Goal: Feedback & Contribution: Contribute content

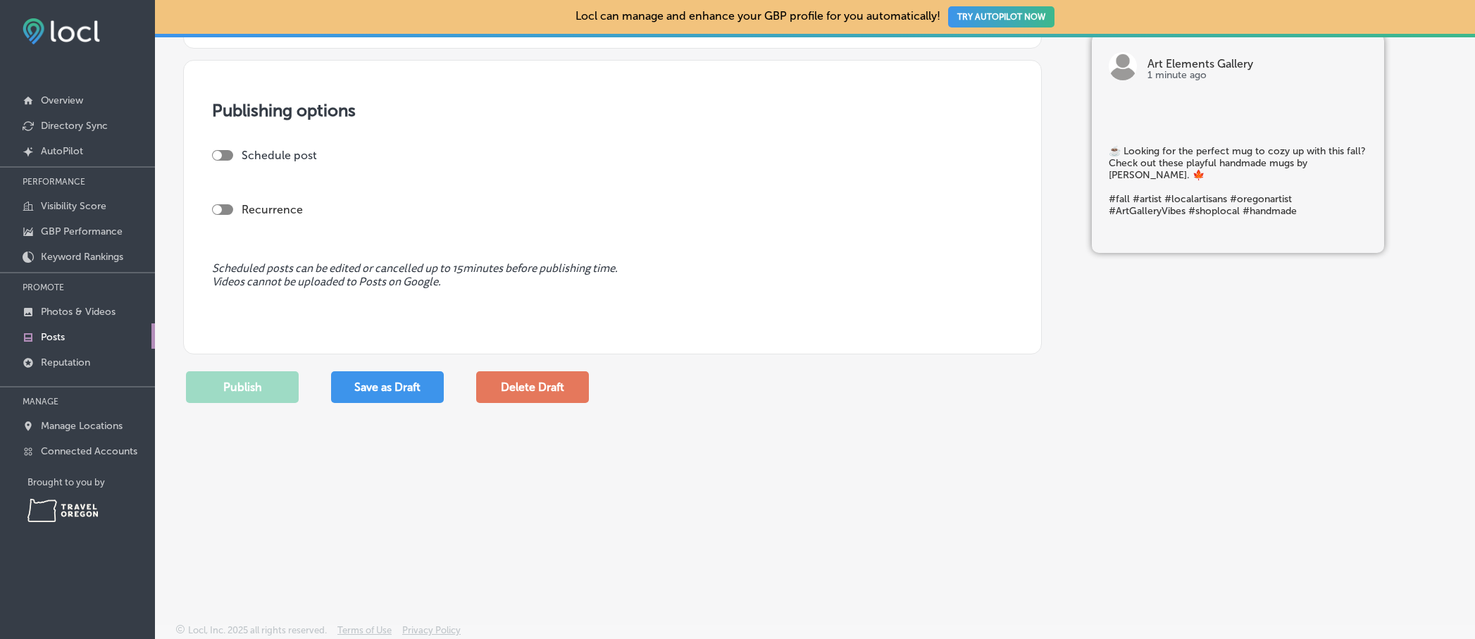
scroll to position [1078, 0]
click at [223, 152] on div at bounding box center [222, 153] width 21 height 11
checkbox input "true"
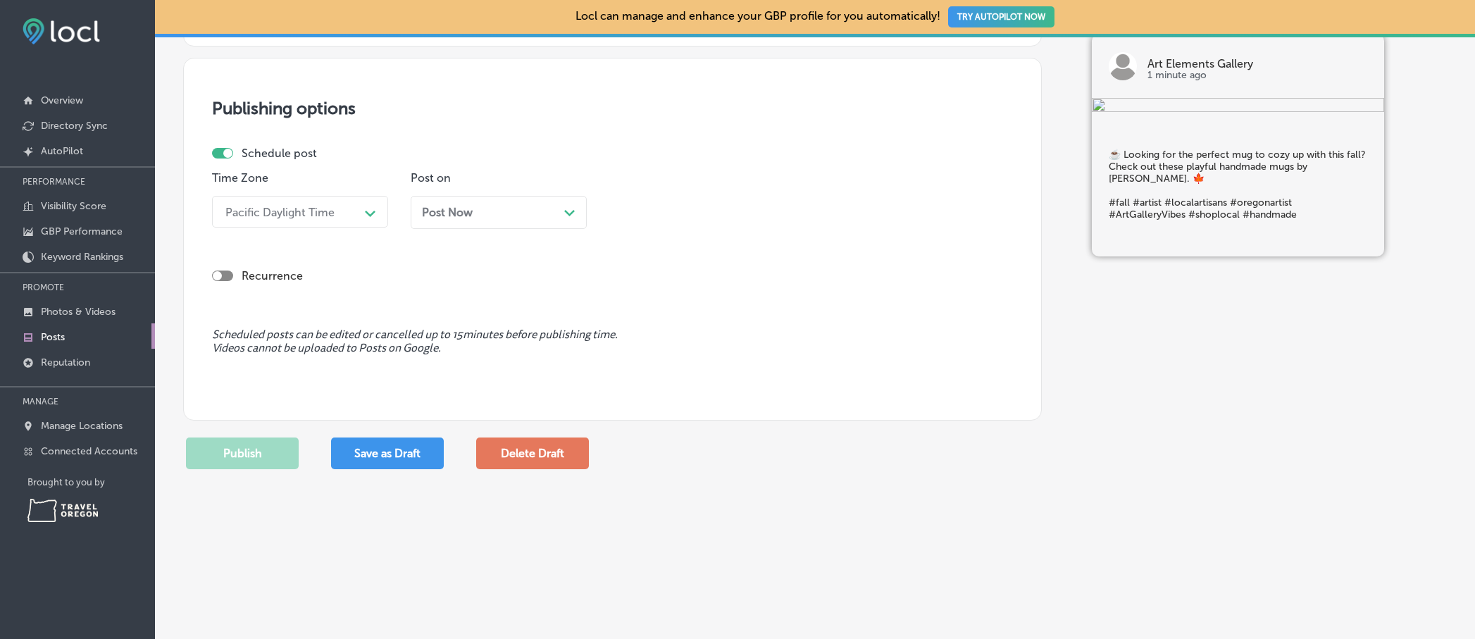
click at [497, 218] on div "Post Now Path Created with Sketch." at bounding box center [499, 212] width 176 height 33
click at [549, 173] on button "Apply" at bounding box center [546, 169] width 52 height 22
click at [261, 444] on button "Publish" at bounding box center [242, 453] width 113 height 32
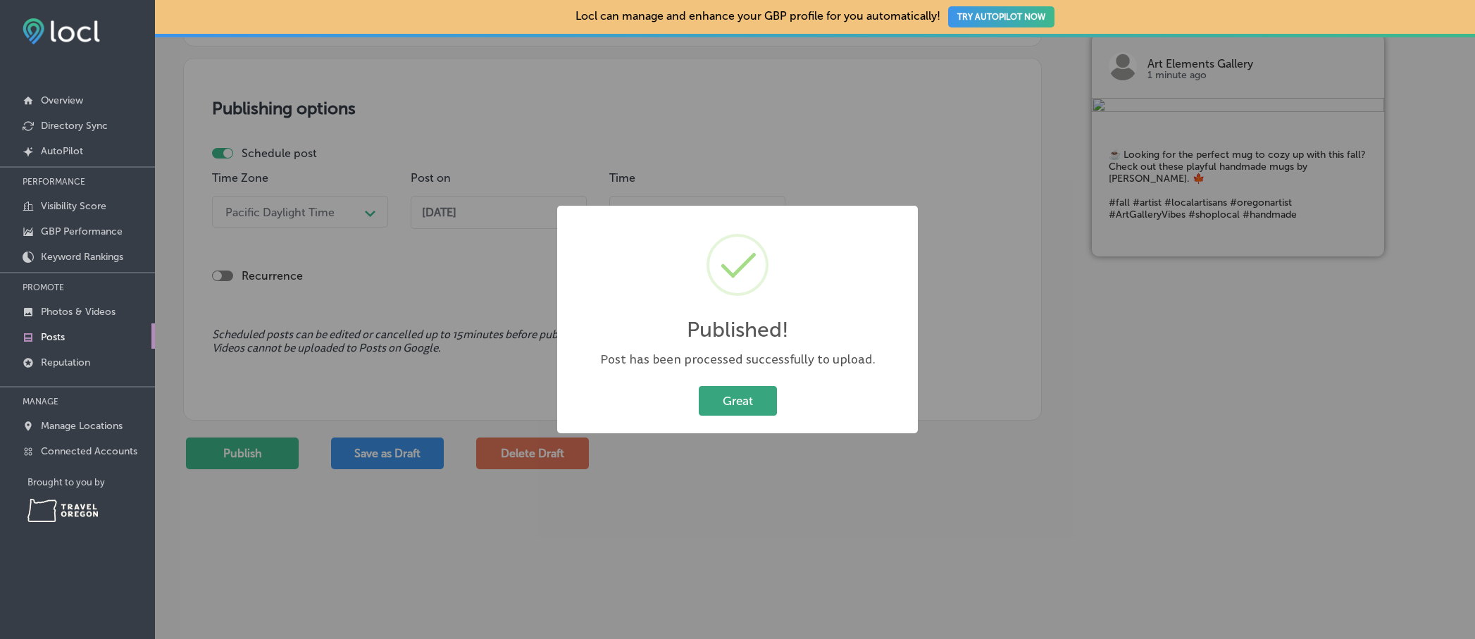
click at [726, 401] on button "Great" at bounding box center [738, 400] width 78 height 29
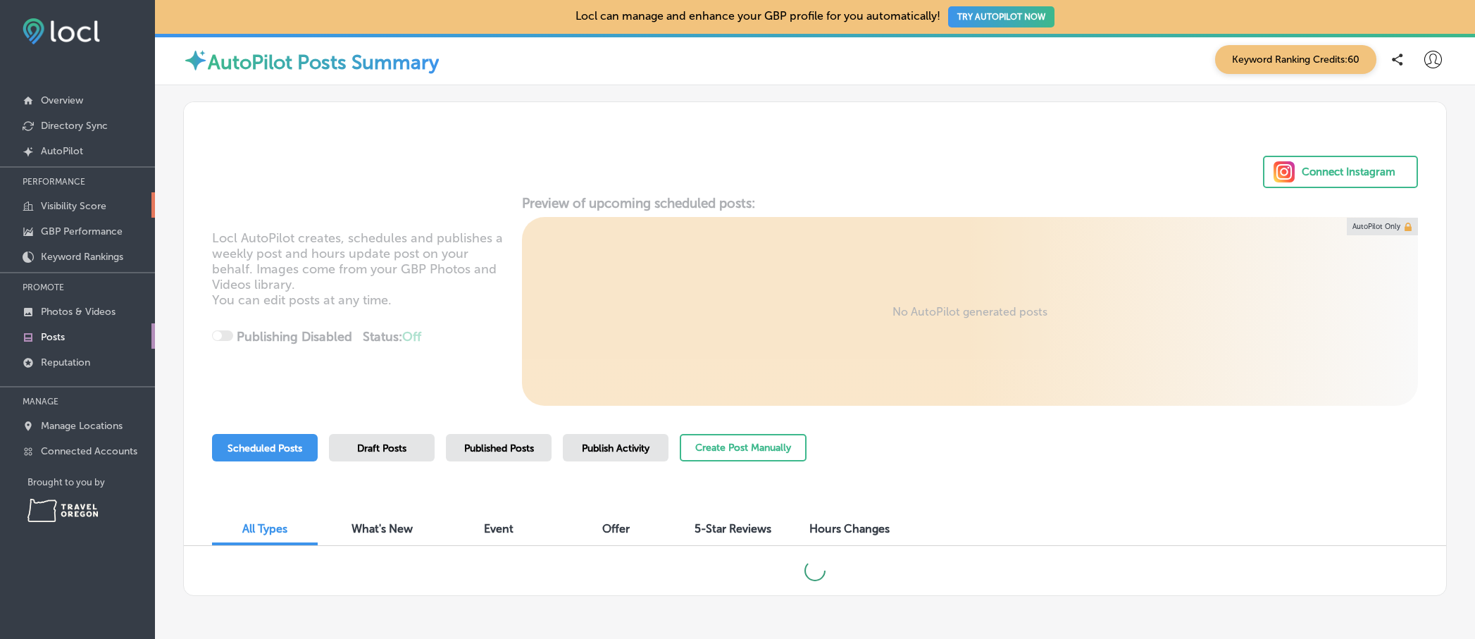
click at [83, 210] on p "Visibility Score" at bounding box center [74, 206] width 66 height 12
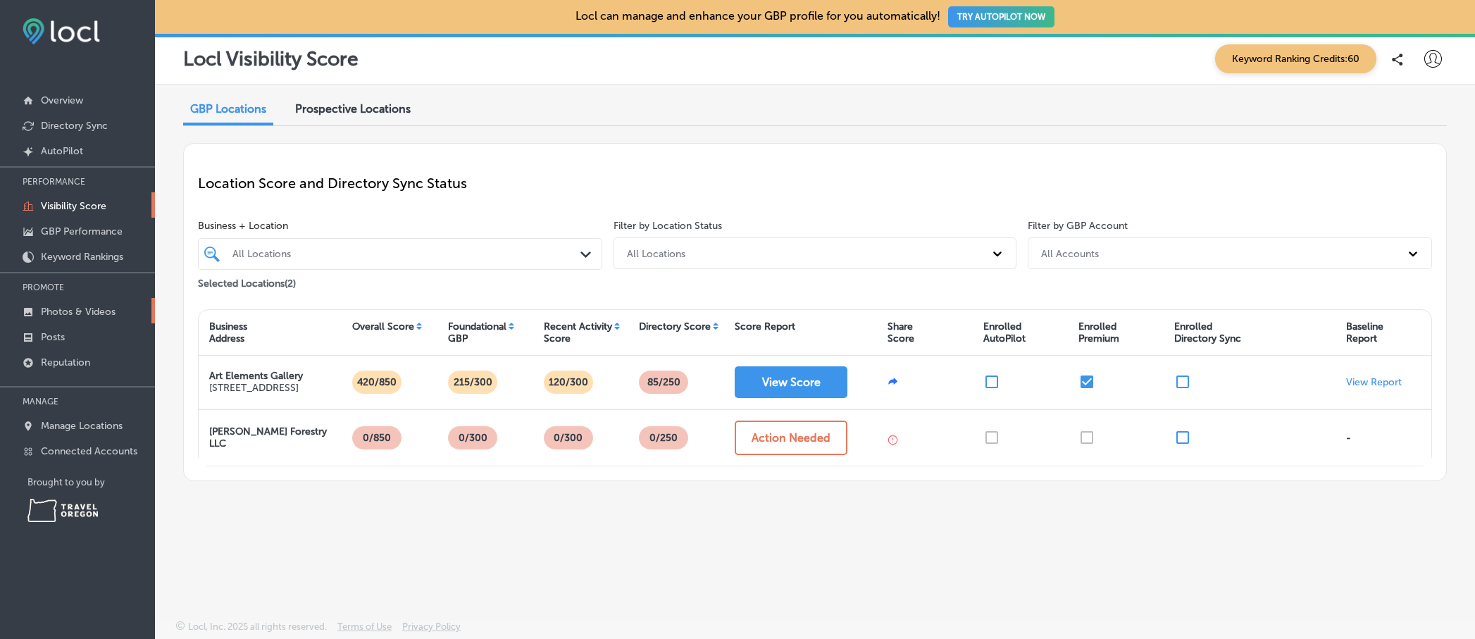
click at [87, 311] on p "Photos & Videos" at bounding box center [78, 312] width 75 height 12
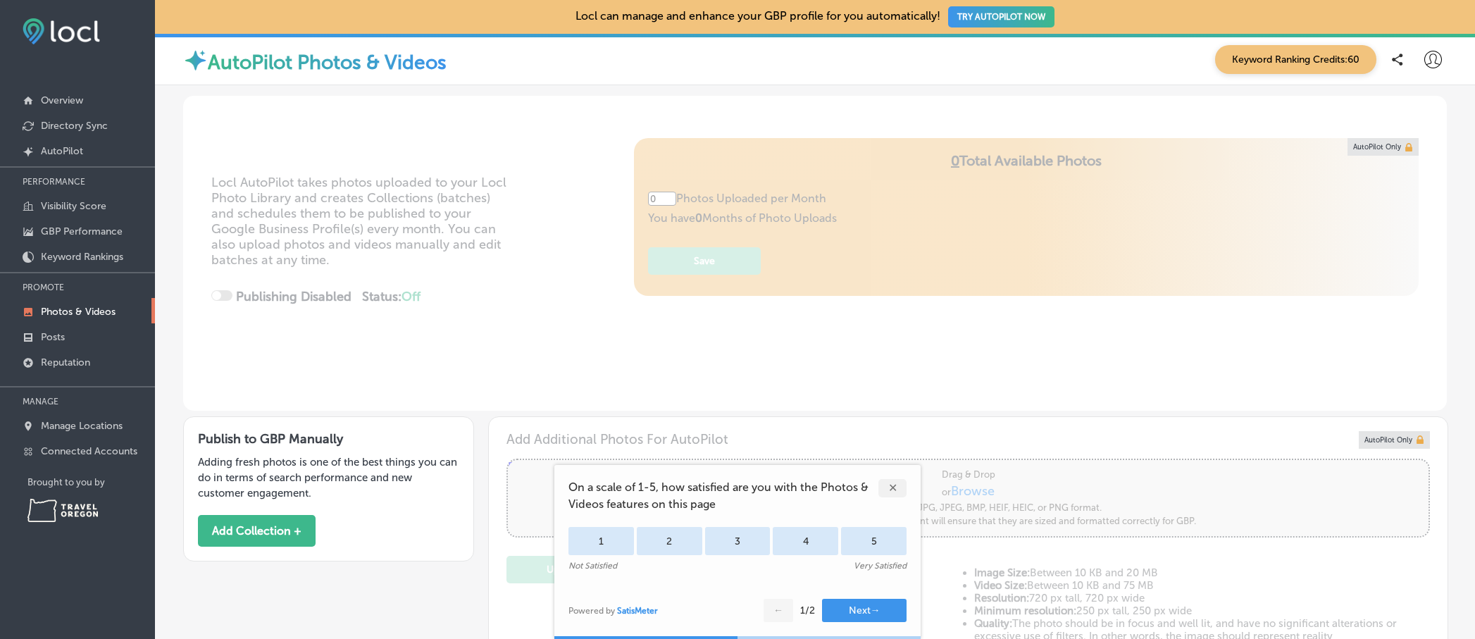
type input "5"
click at [898, 486] on div "✕" at bounding box center [892, 488] width 28 height 18
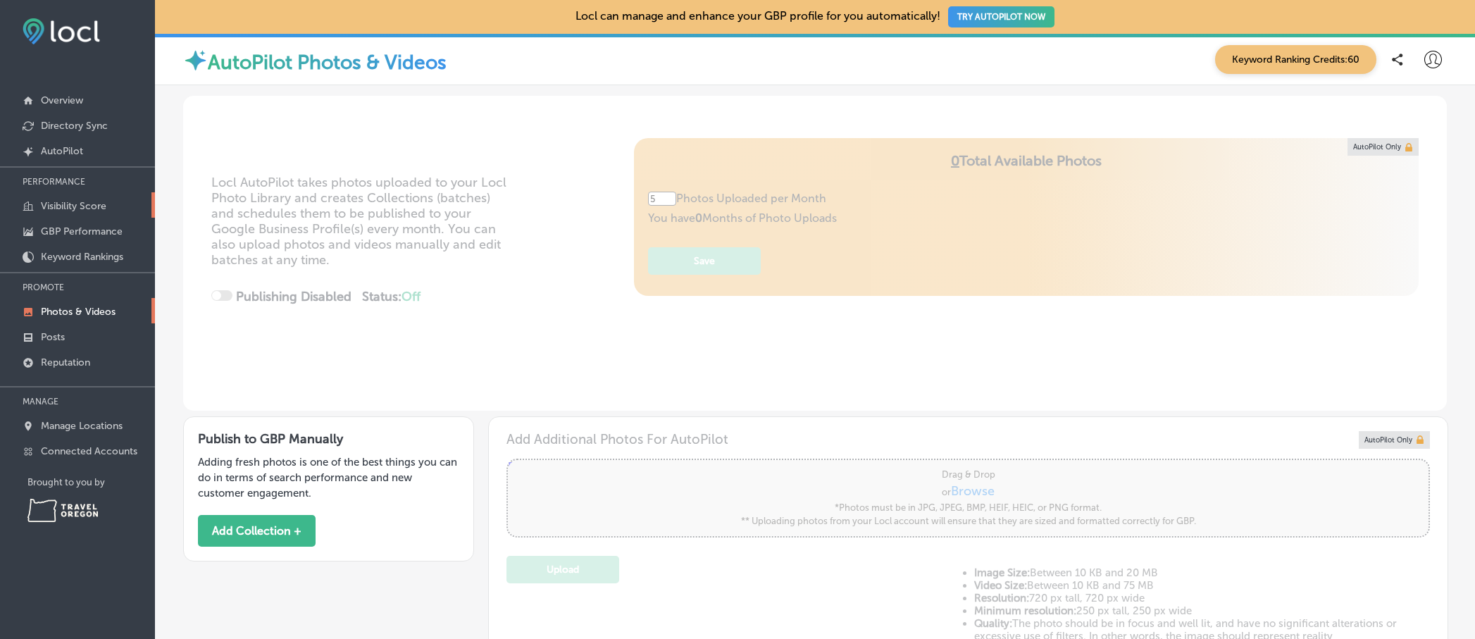
click at [35, 198] on link "Visibility Score" at bounding box center [77, 204] width 155 height 25
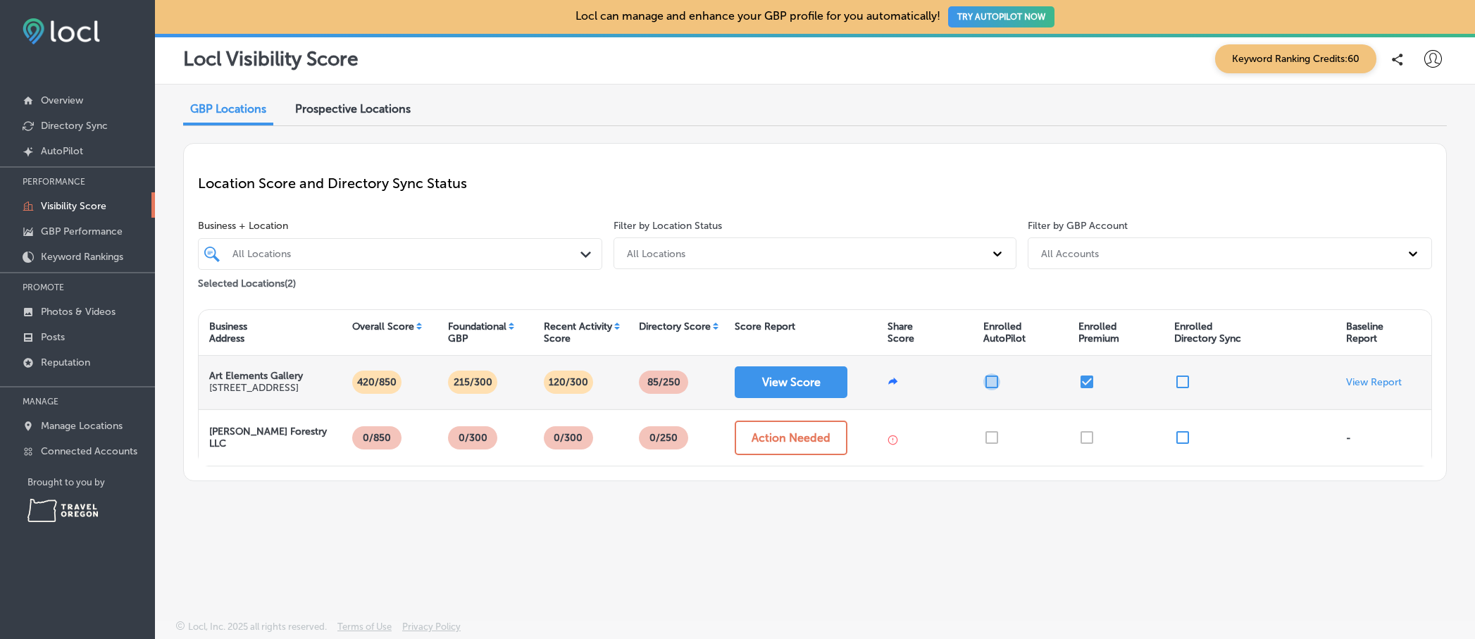
click at [985, 390] on input "checkbox" at bounding box center [991, 381] width 17 height 17
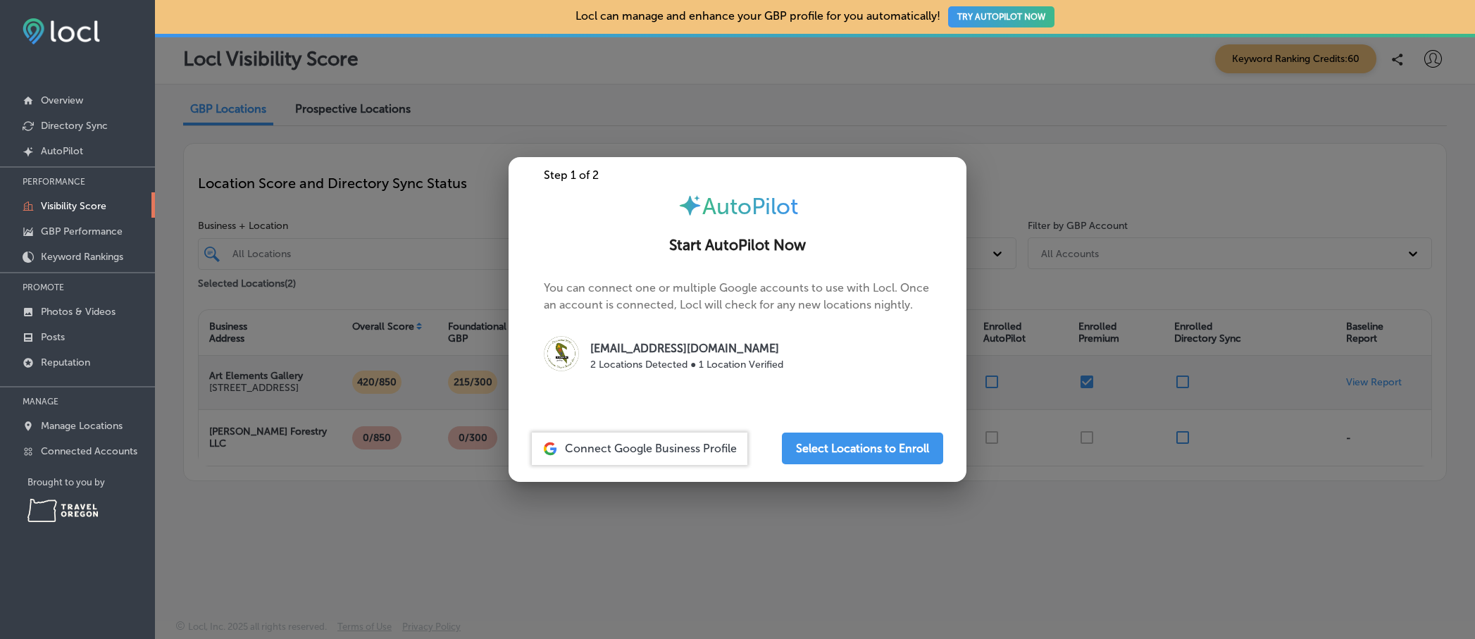
click at [1038, 191] on div at bounding box center [737, 319] width 1475 height 639
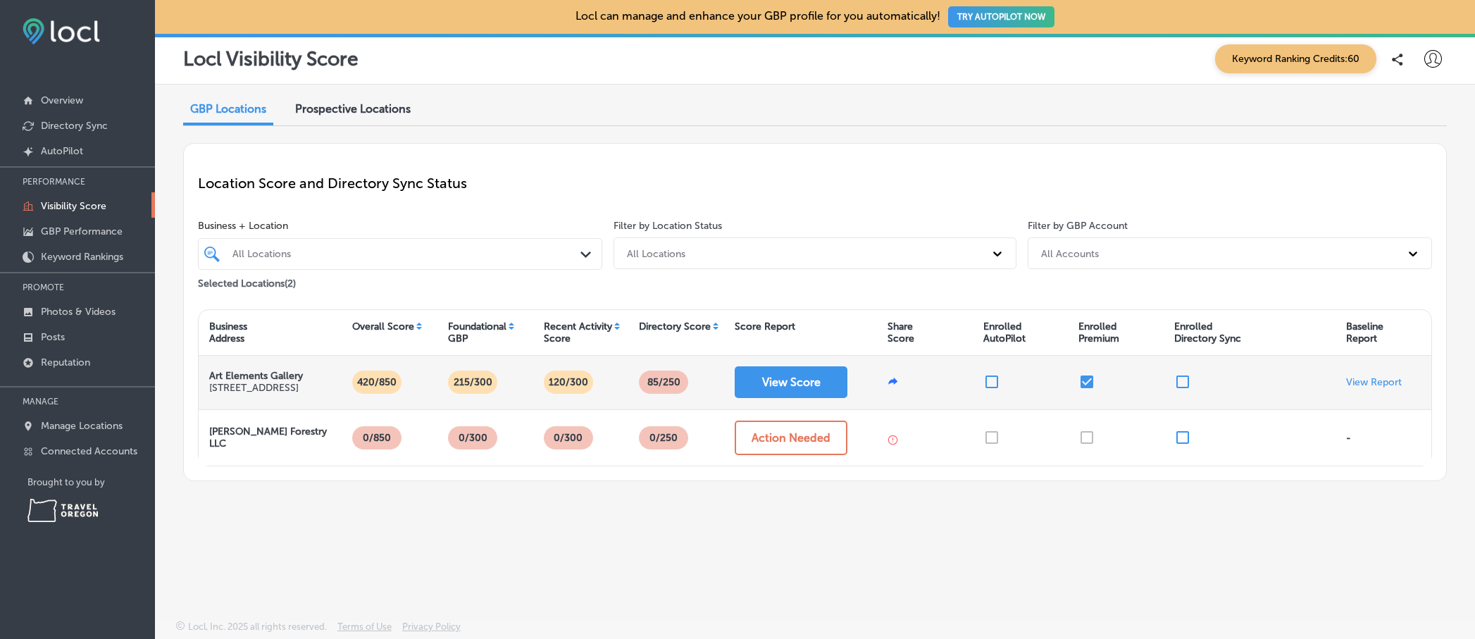
click at [1184, 385] on input "checkbox" at bounding box center [1182, 381] width 17 height 17
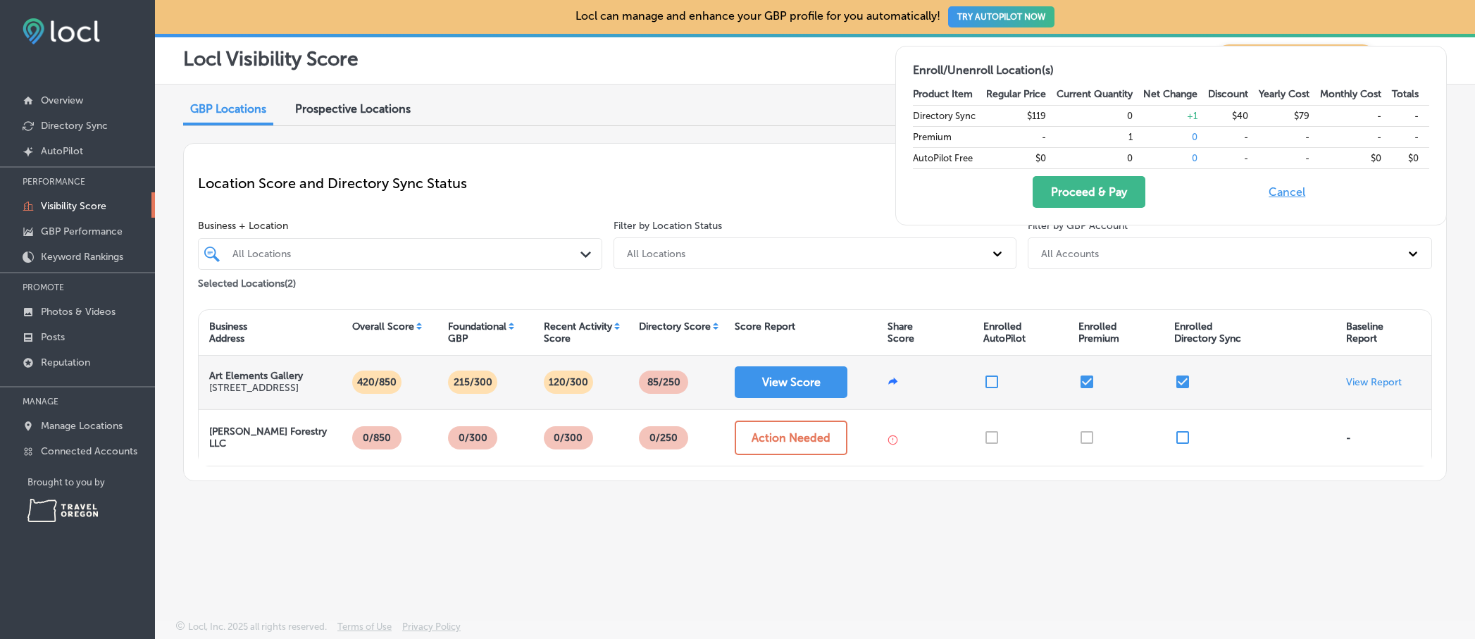
click at [1184, 385] on input "checkbox" at bounding box center [1182, 381] width 17 height 17
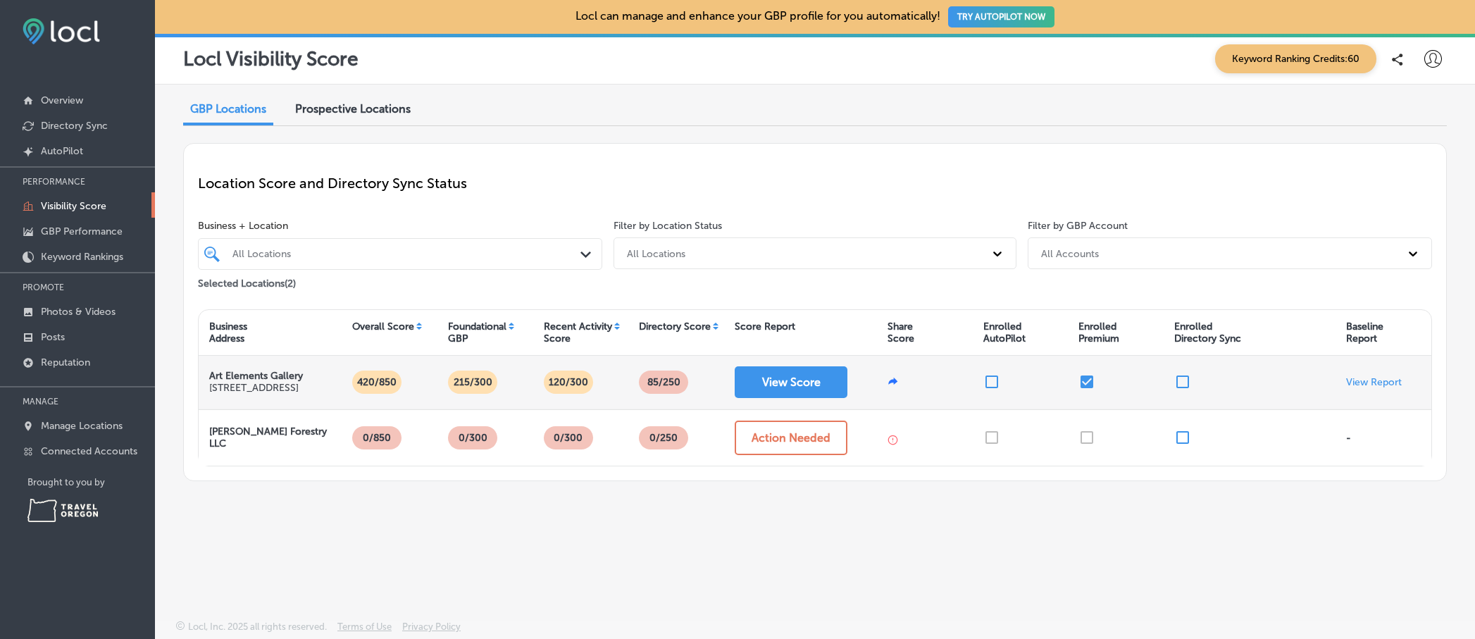
click at [990, 384] on input "checkbox" at bounding box center [991, 381] width 17 height 17
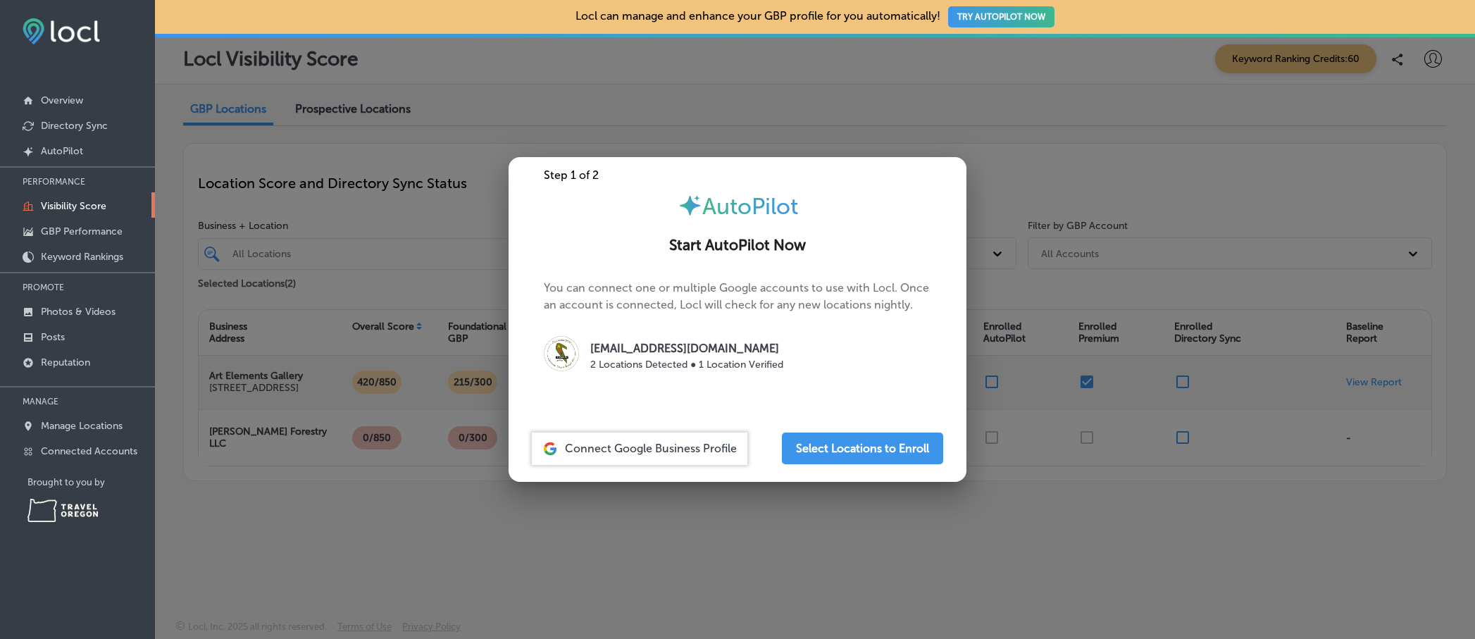
click at [538, 112] on div at bounding box center [737, 319] width 1475 height 639
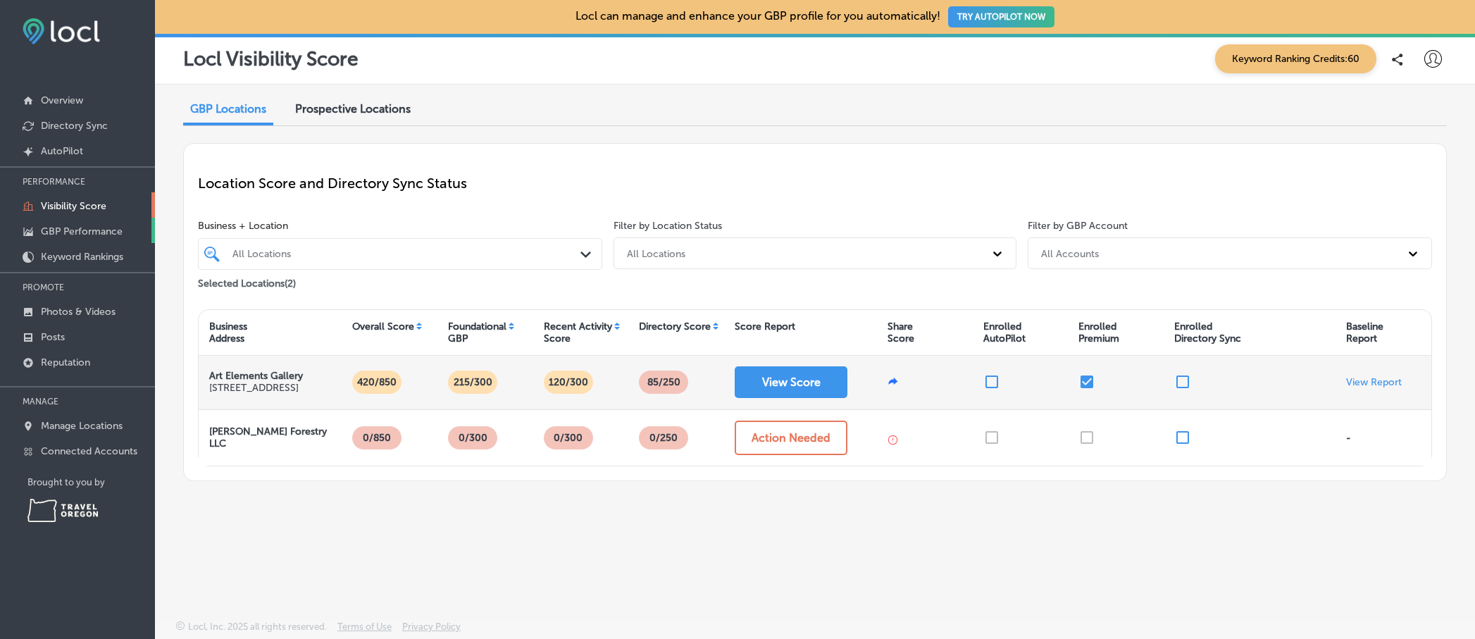
click at [88, 230] on p "GBP Performance" at bounding box center [82, 231] width 82 height 12
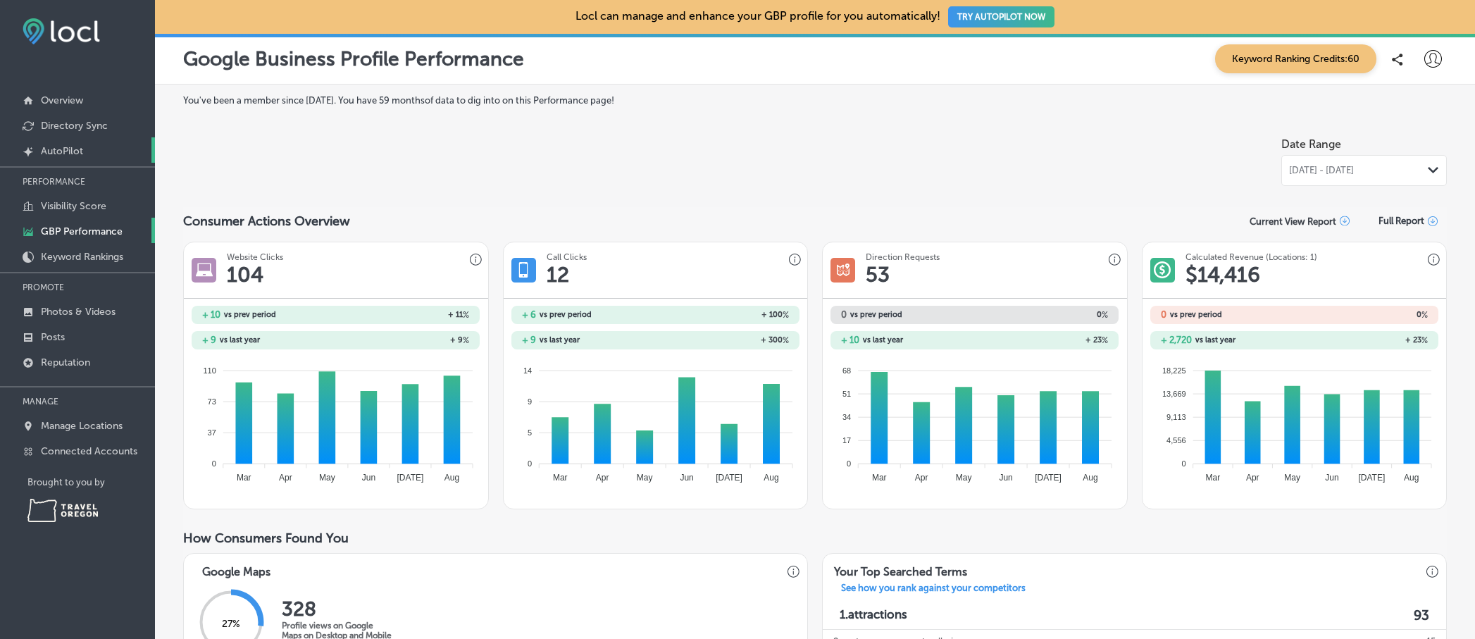
click at [69, 147] on p "AutoPilot" at bounding box center [62, 151] width 42 height 12
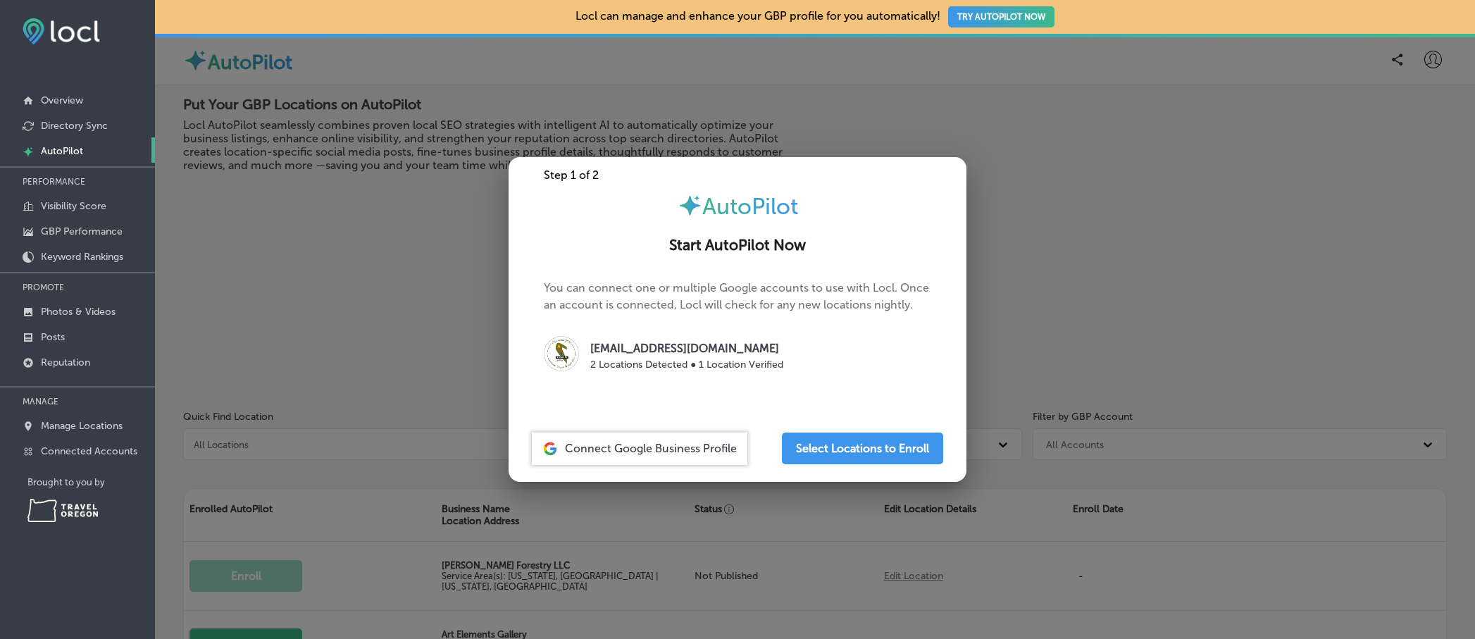
click at [327, 239] on div at bounding box center [737, 319] width 1475 height 639
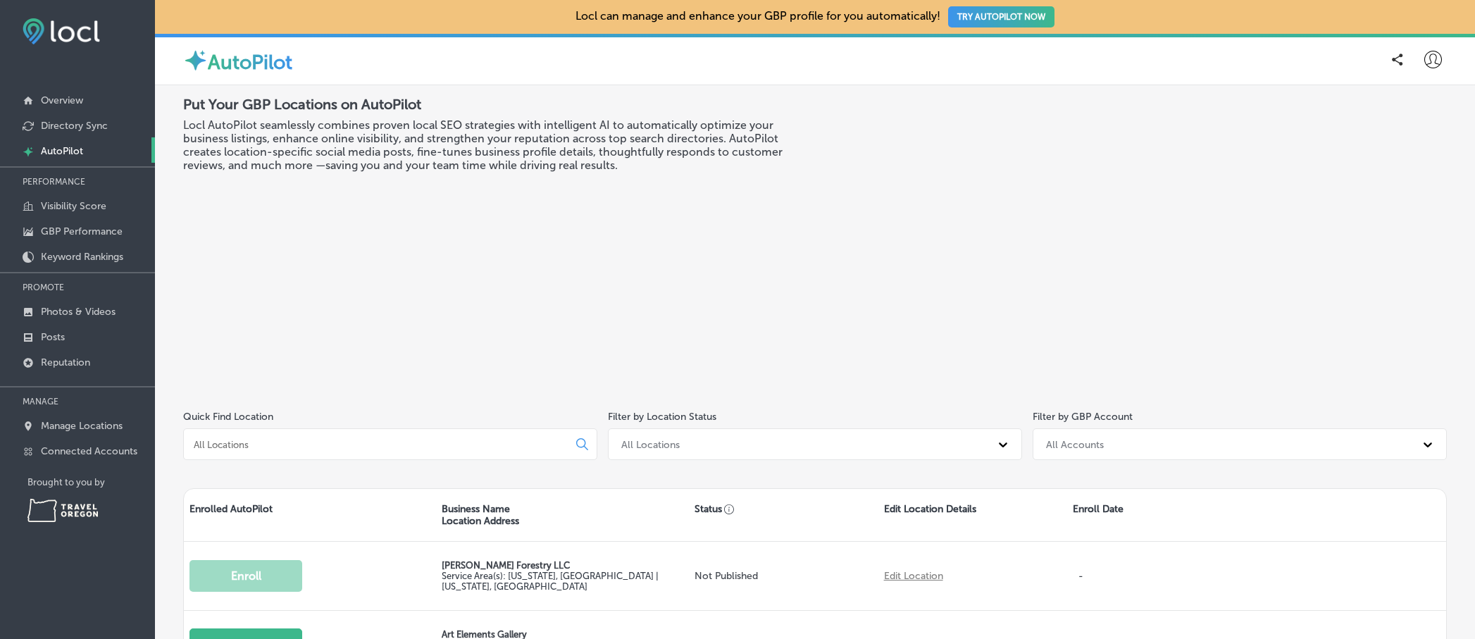
scroll to position [135, 0]
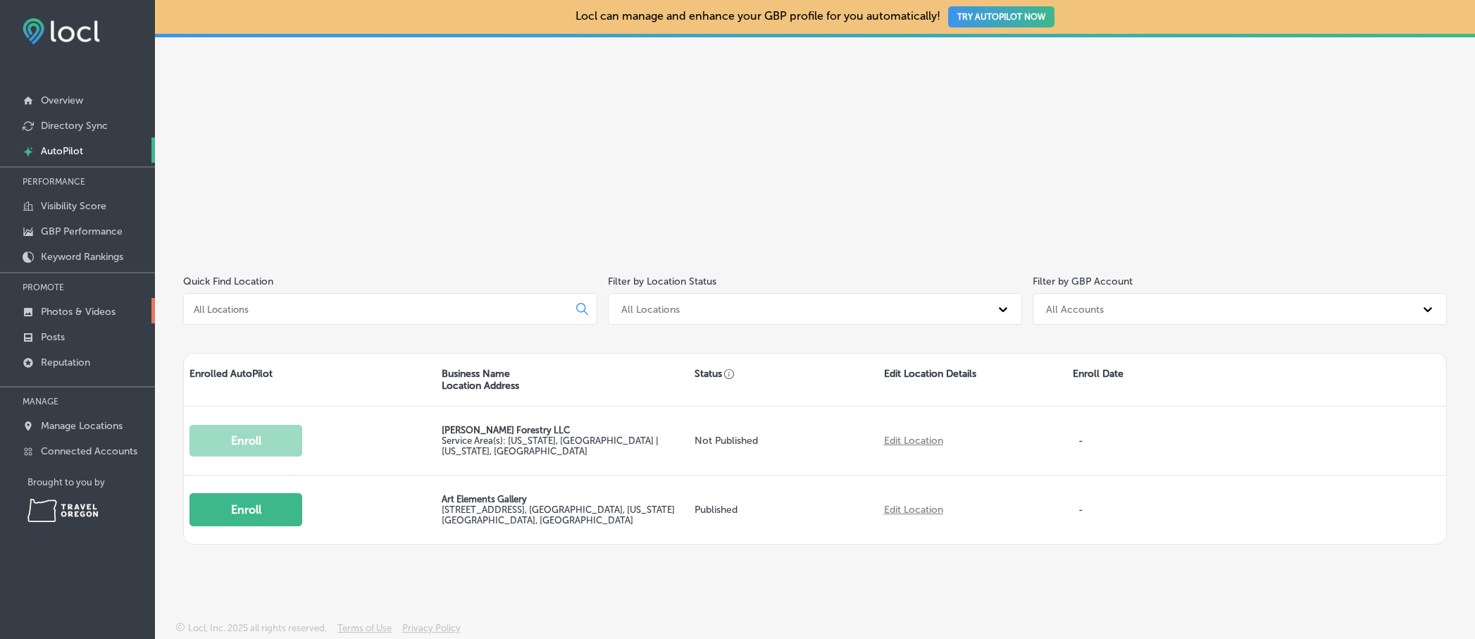
click at [66, 313] on p "Photos & Videos" at bounding box center [78, 312] width 75 height 12
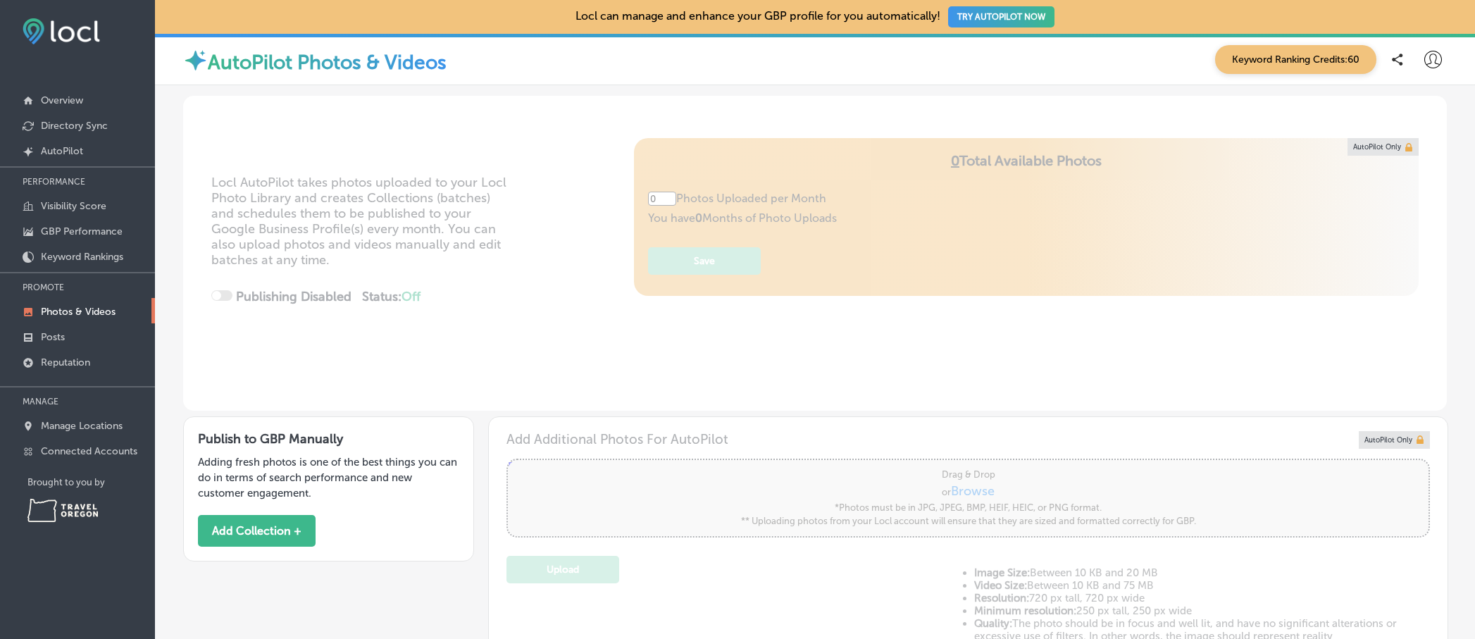
type input "5"
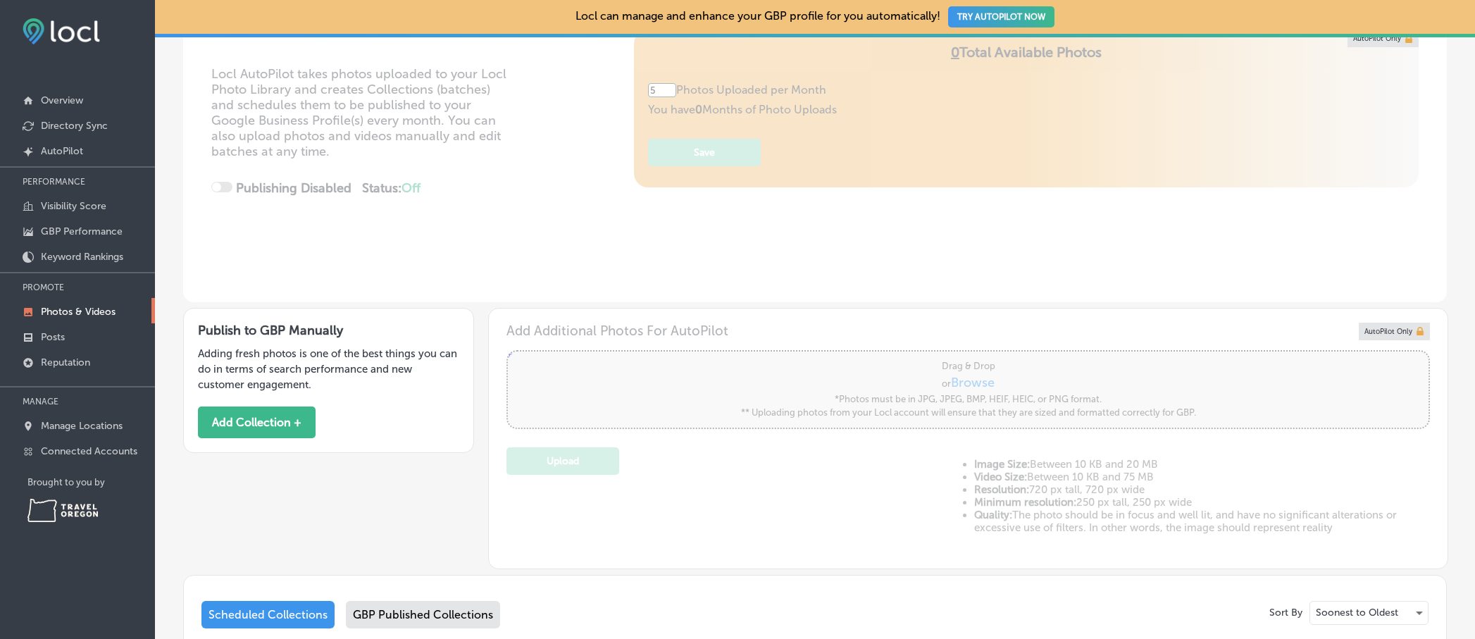
scroll to position [192, 0]
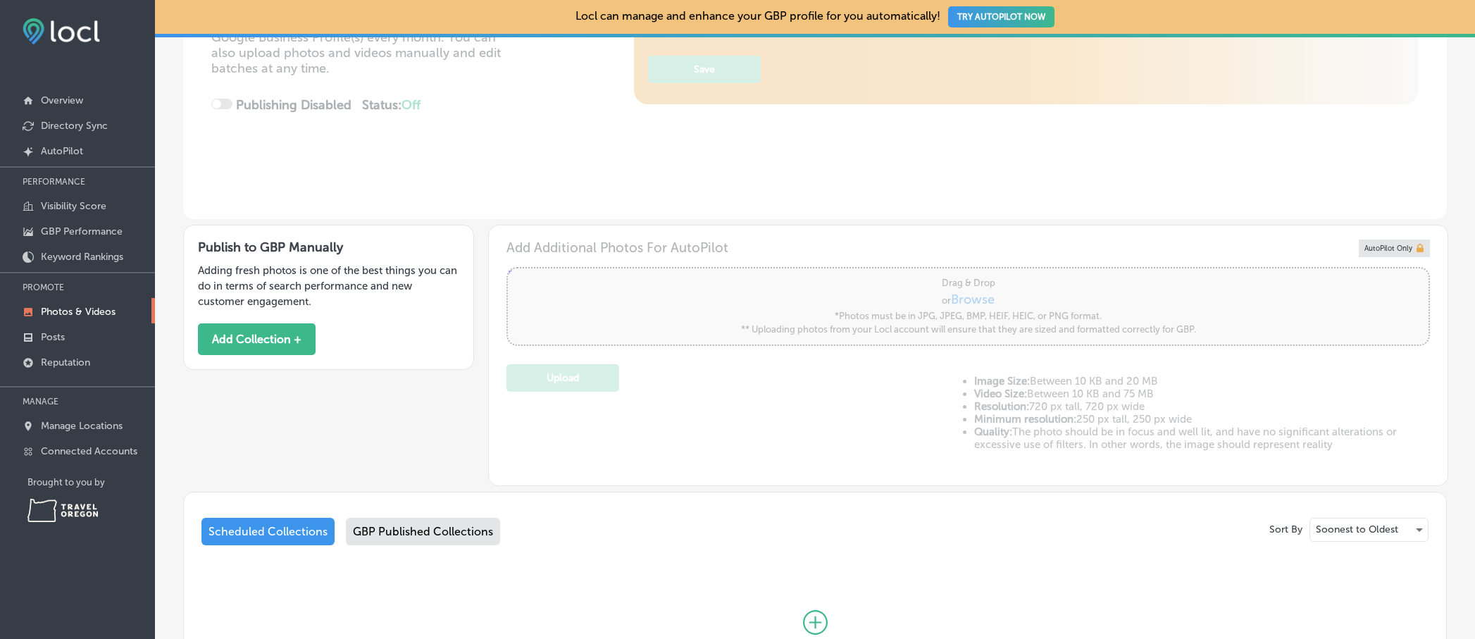
click at [278, 356] on div "Publish to GBP Manually Adding fresh photos is one of the best things you can d…" at bounding box center [328, 297] width 291 height 145
click at [274, 330] on button "Add Collection +" at bounding box center [257, 339] width 118 height 32
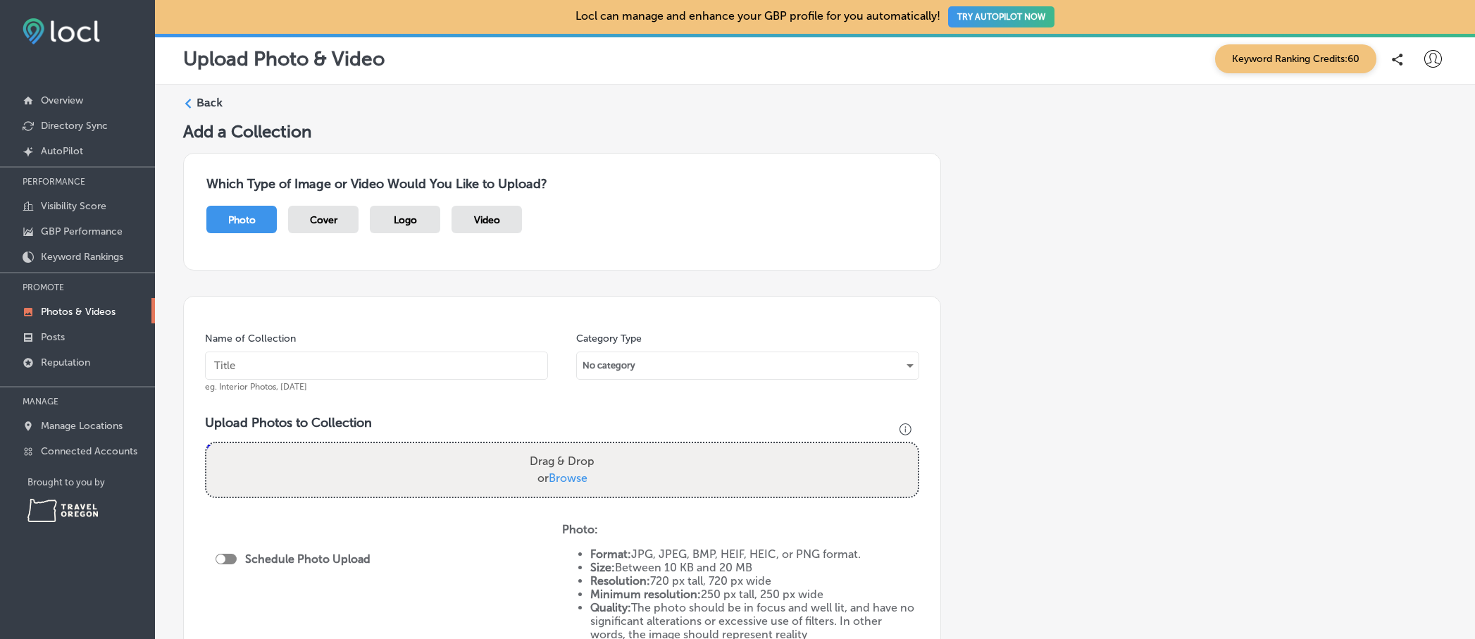
click at [387, 364] on input "text" at bounding box center [376, 365] width 343 height 28
type input "C"
type input "Show: [US_STATE] in Summer Reverie"
click at [641, 369] on div "No category" at bounding box center [748, 365] width 342 height 23
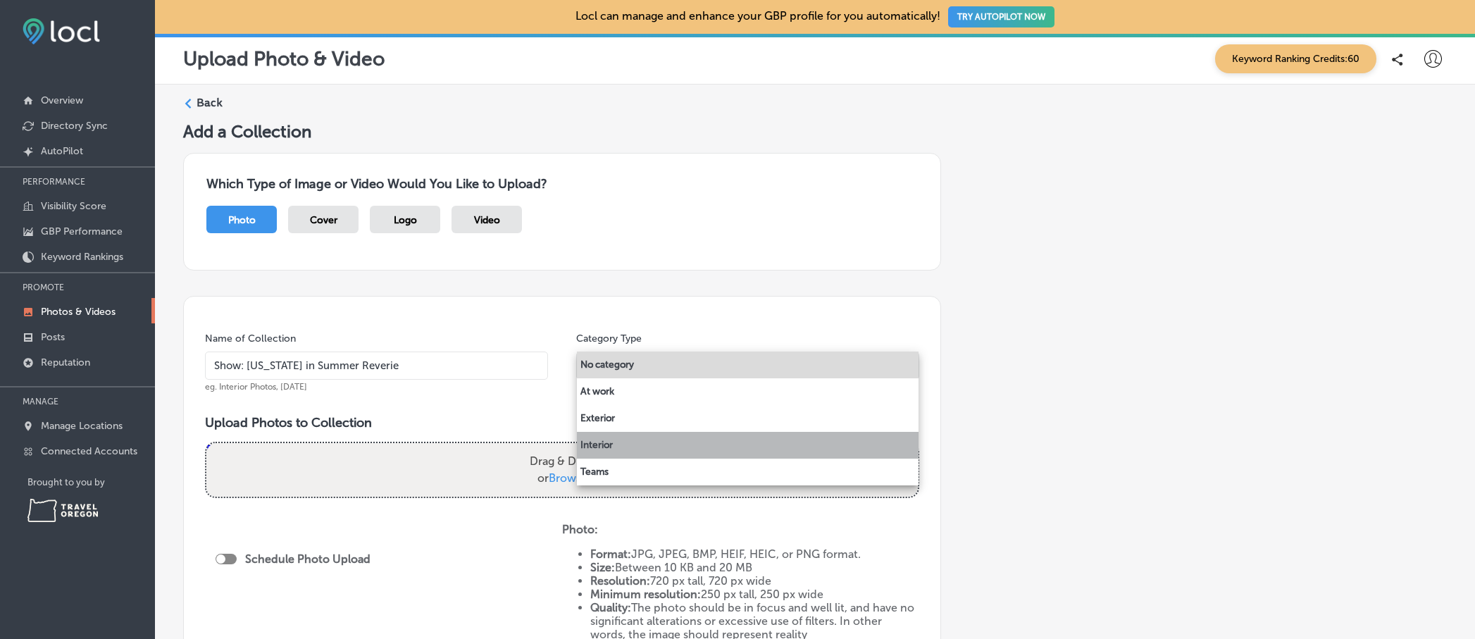
click at [613, 451] on li "Interior" at bounding box center [748, 445] width 342 height 27
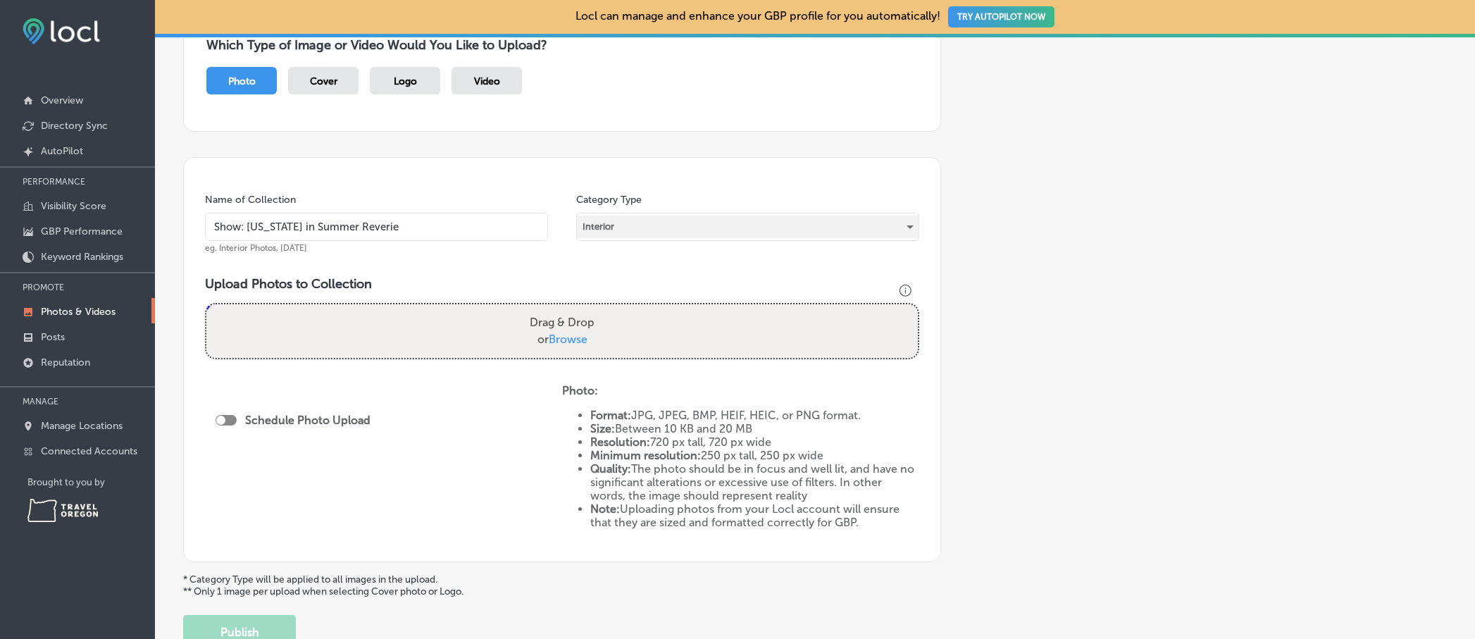
scroll to position [243, 0]
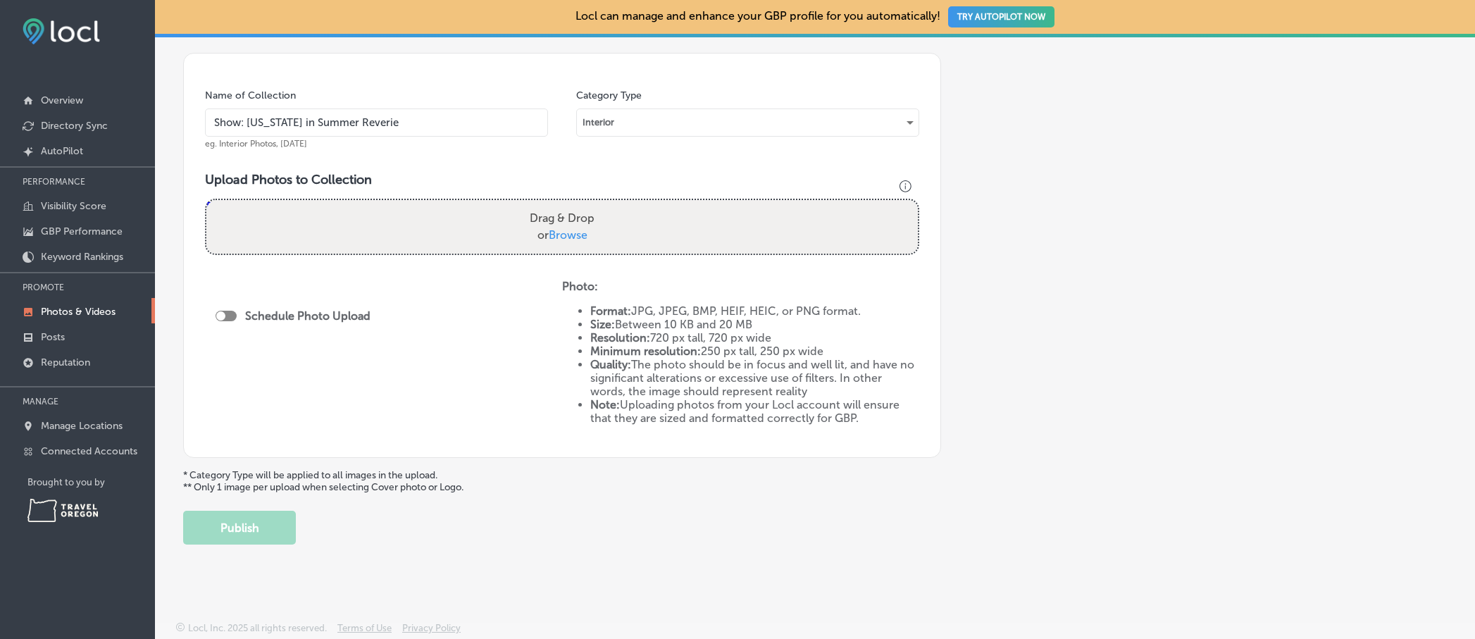
click at [535, 224] on label "Drag & Drop or Browse" at bounding box center [562, 226] width 76 height 45
click at [535, 204] on input "Drag & Drop or Browse" at bounding box center [561, 202] width 711 height 4
type input "C:\fakepath\Show Photos-3.jpg"
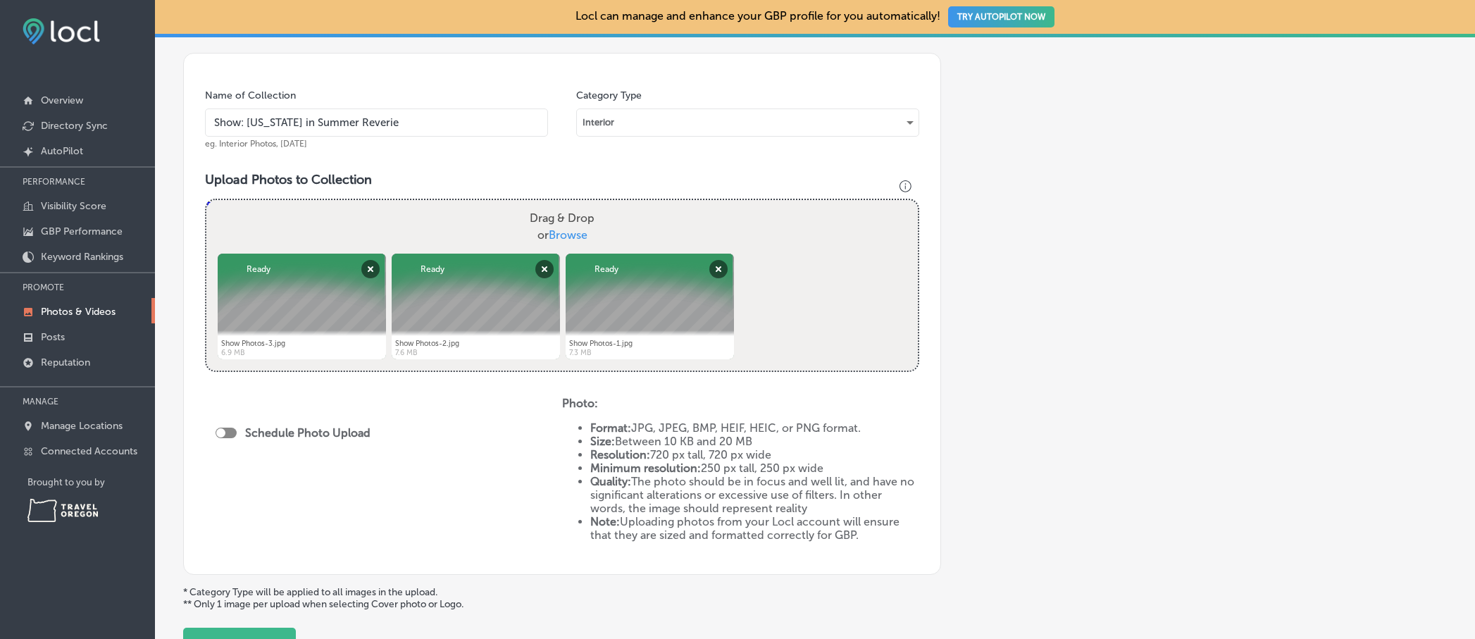
click at [797, 337] on div "Powered by PQINA Drag & Drop or Browse Show Photos-3.jpg Abort Retry Remove Upl…" at bounding box center [561, 285] width 711 height 170
click at [578, 230] on span "Browse" at bounding box center [568, 234] width 39 height 13
click at [578, 204] on input "Drag & Drop or Browse" at bounding box center [561, 202] width 711 height 4
type input "C:\fakepath\PostBack DonS copy.jpg"
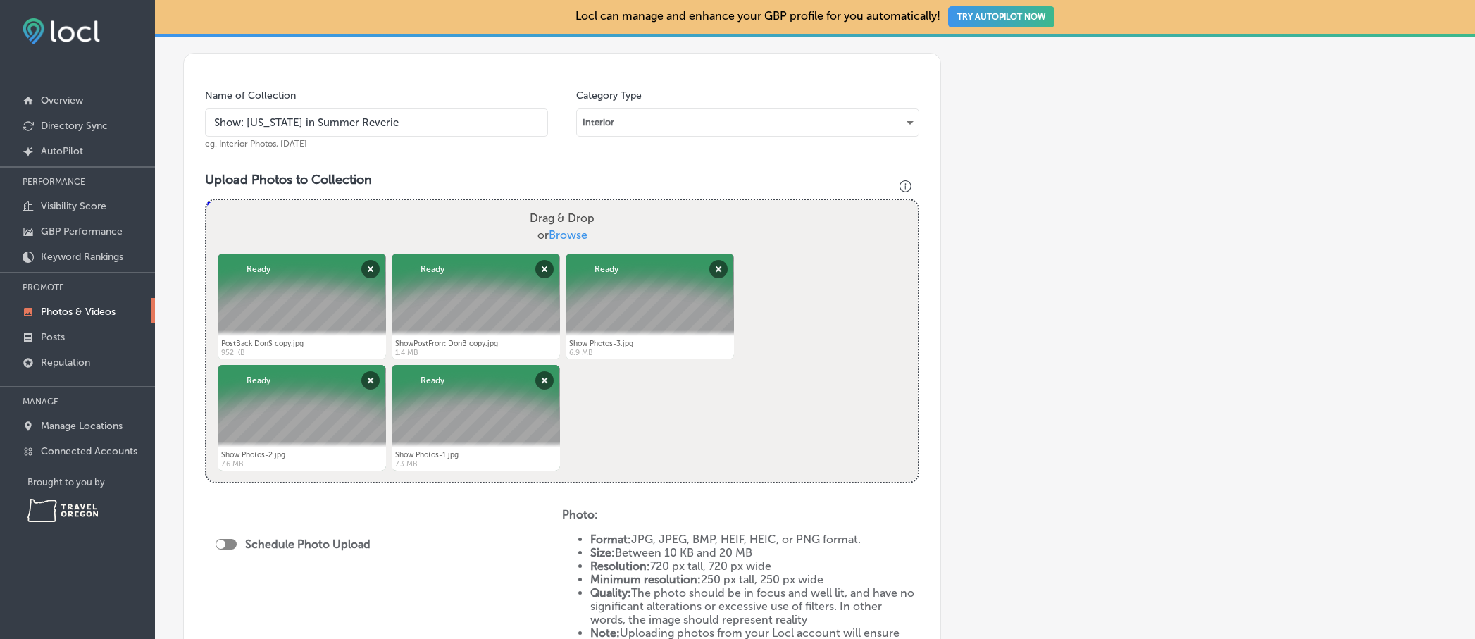
click at [569, 234] on span "Browse" at bounding box center [568, 234] width 39 height 13
click at [569, 204] on input "Drag & Drop or Browse" at bounding box center [561, 202] width 711 height 4
type input "C:\fakepath\Lavender Garden 250708 11x14.jpg"
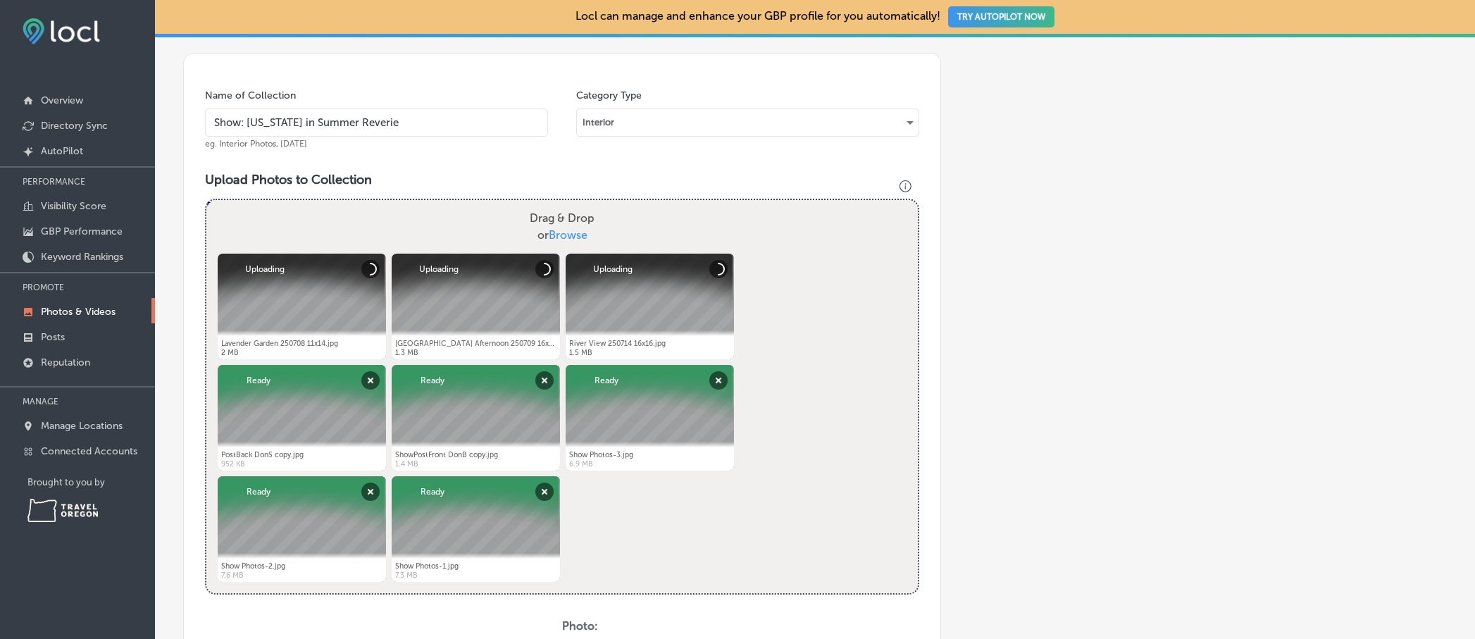
click at [579, 238] on span "Browse" at bounding box center [568, 234] width 39 height 13
click at [579, 204] on input "Drag & Drop or Browse" at bounding box center [561, 202] width 711 height 4
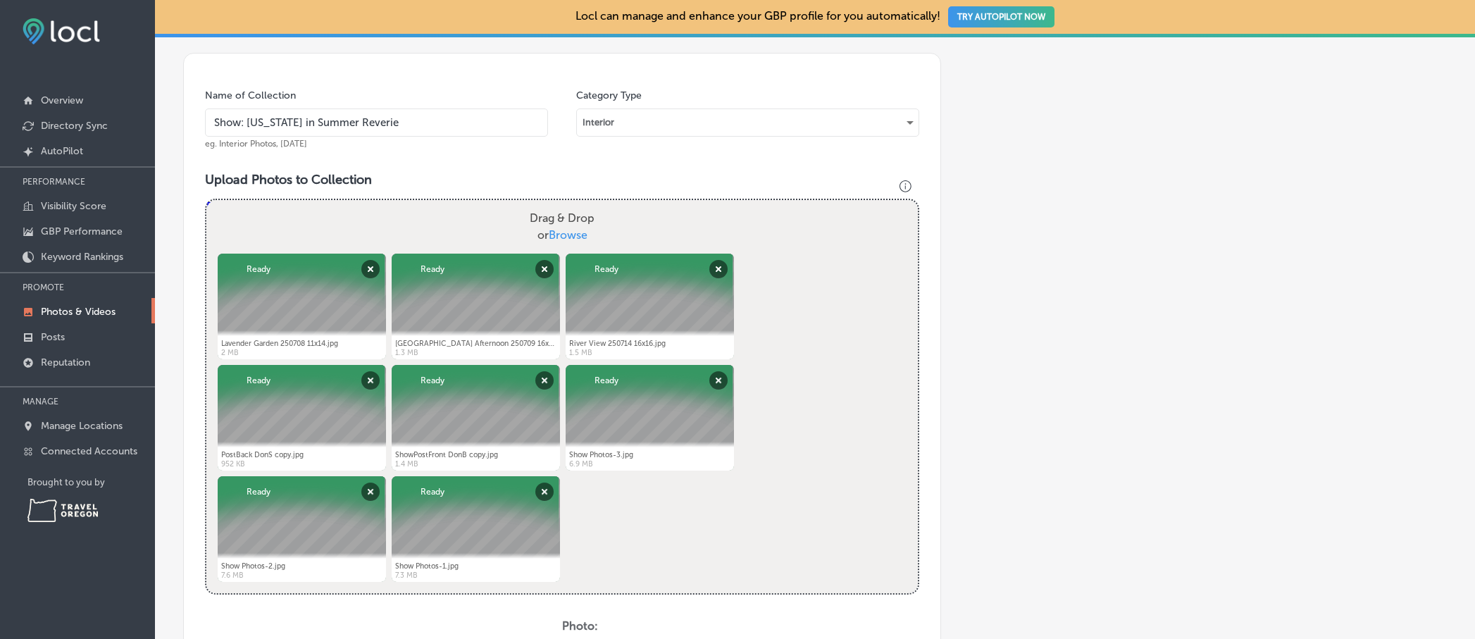
type input "C:\fakepath\141, Brightside, $4,000-7.jpg"
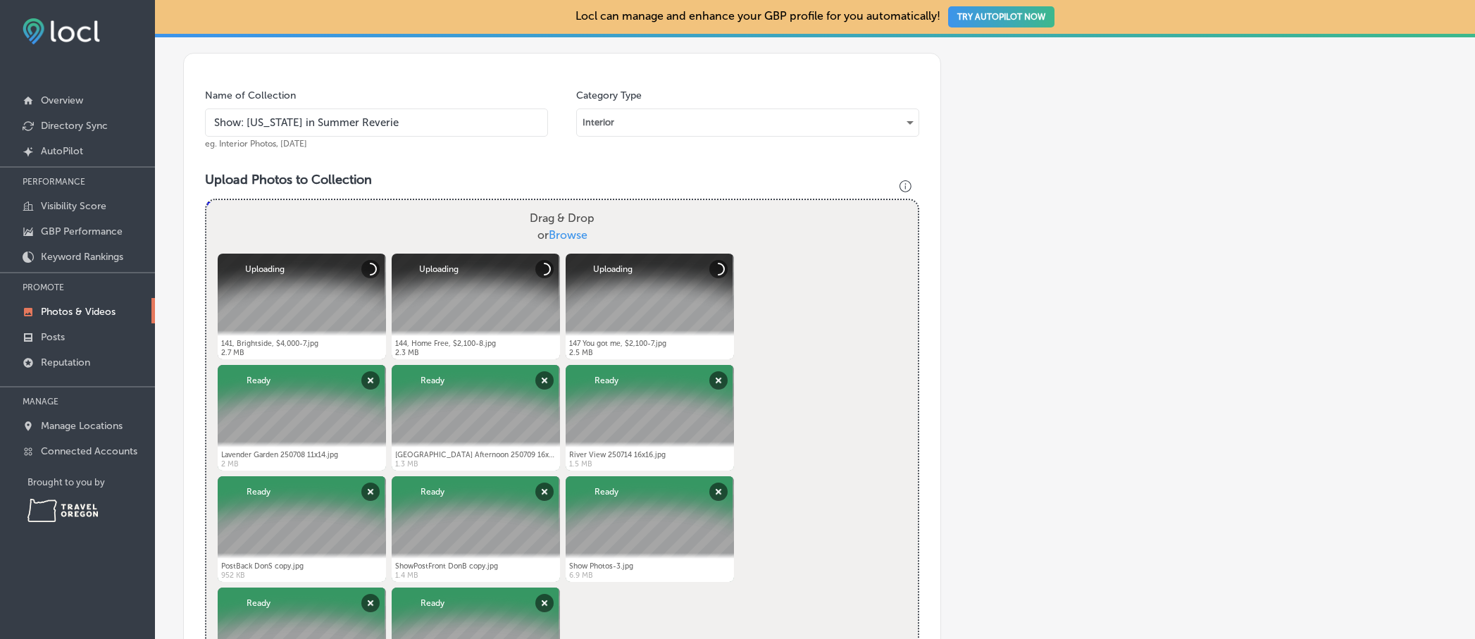
click at [568, 231] on span "Browse" at bounding box center [568, 234] width 39 height 13
click at [568, 204] on input "Drag & Drop or Browse" at bounding box center [561, 202] width 711 height 4
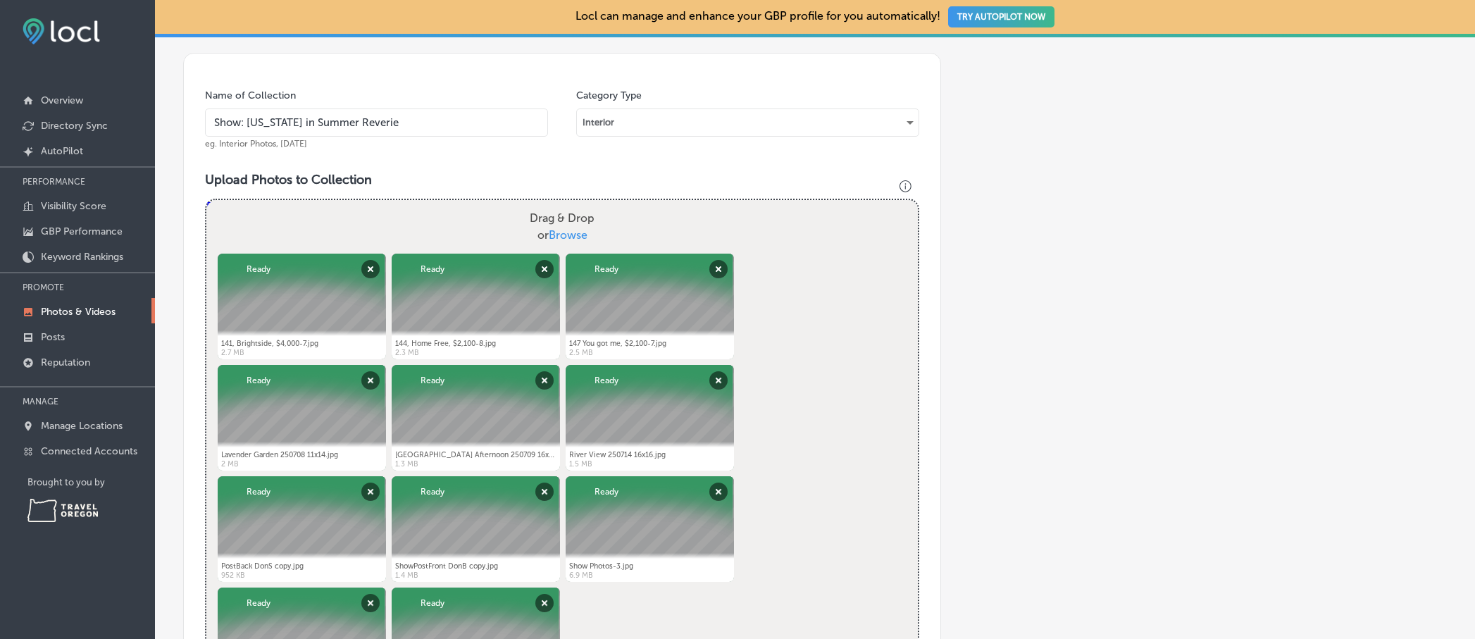
type input "C:\fakepath\221. Large Wood Fired Bowl $400 - 4.jpg"
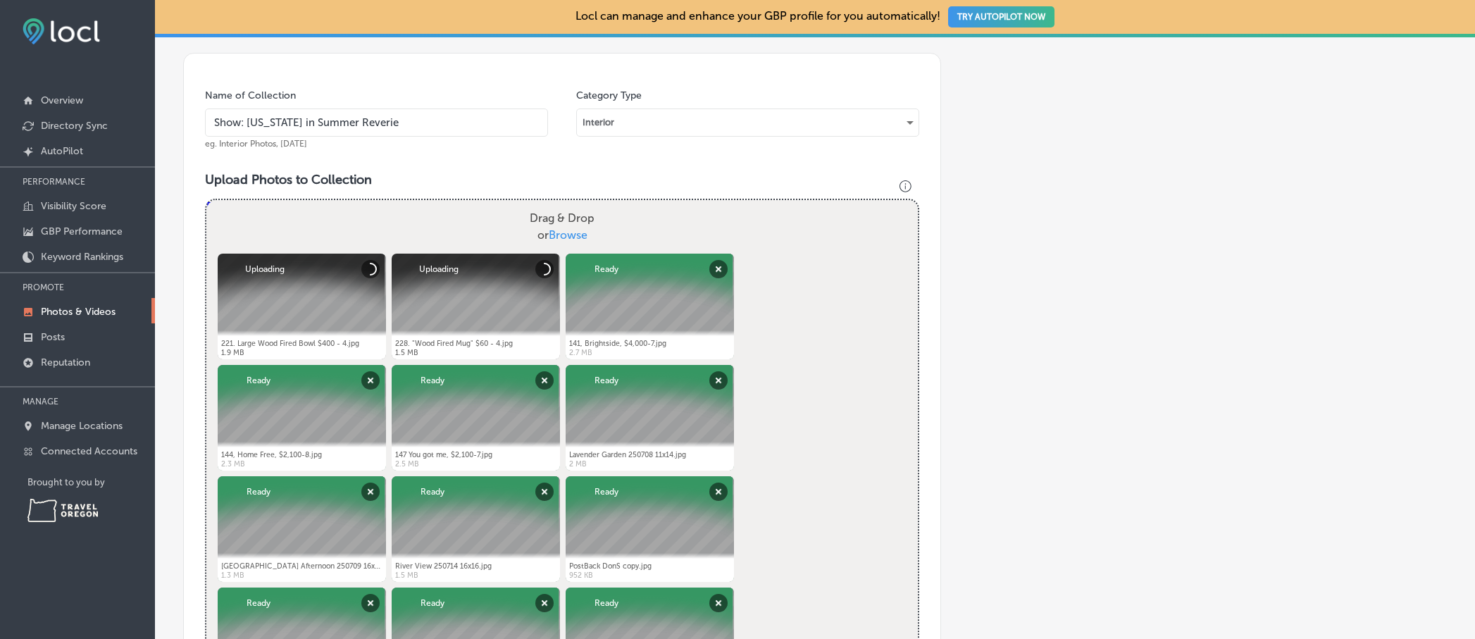
click at [576, 232] on span "Browse" at bounding box center [568, 234] width 39 height 13
click at [576, 204] on input "Drag & Drop or Browse" at bounding box center [561, 202] width 711 height 4
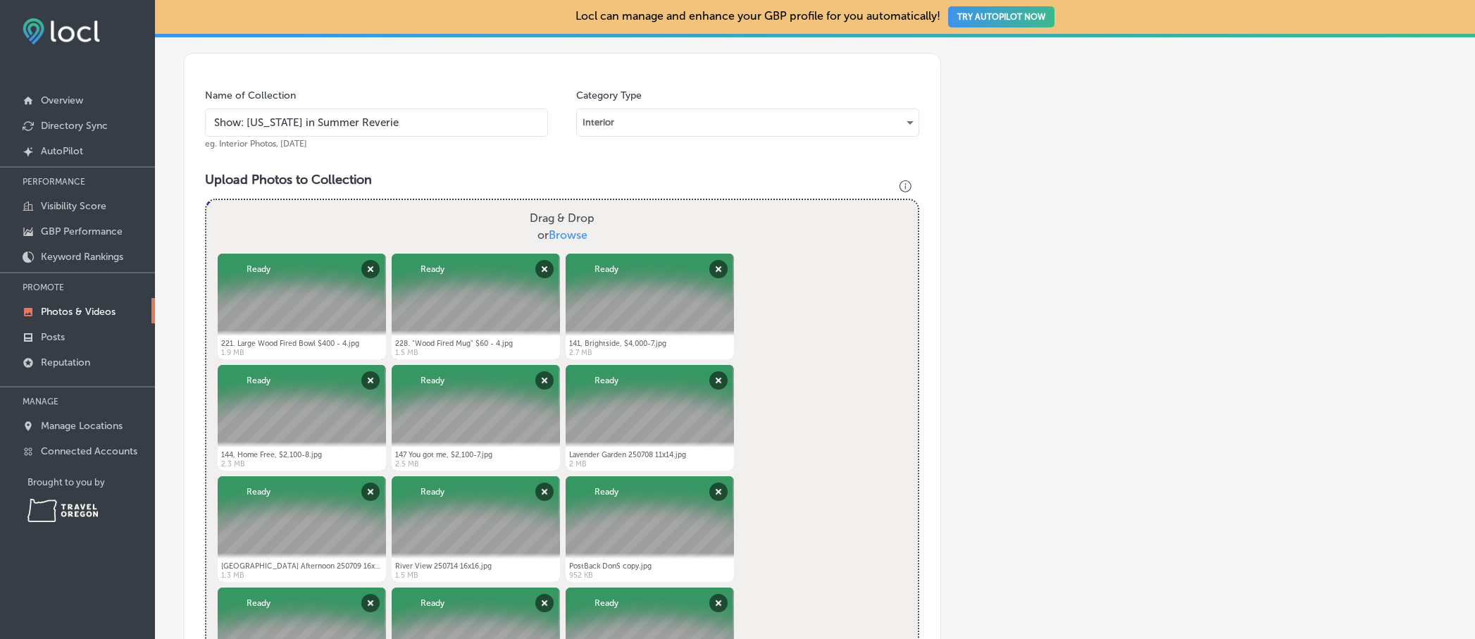
type input "C:\fakepath\157 Platter -6.jpg"
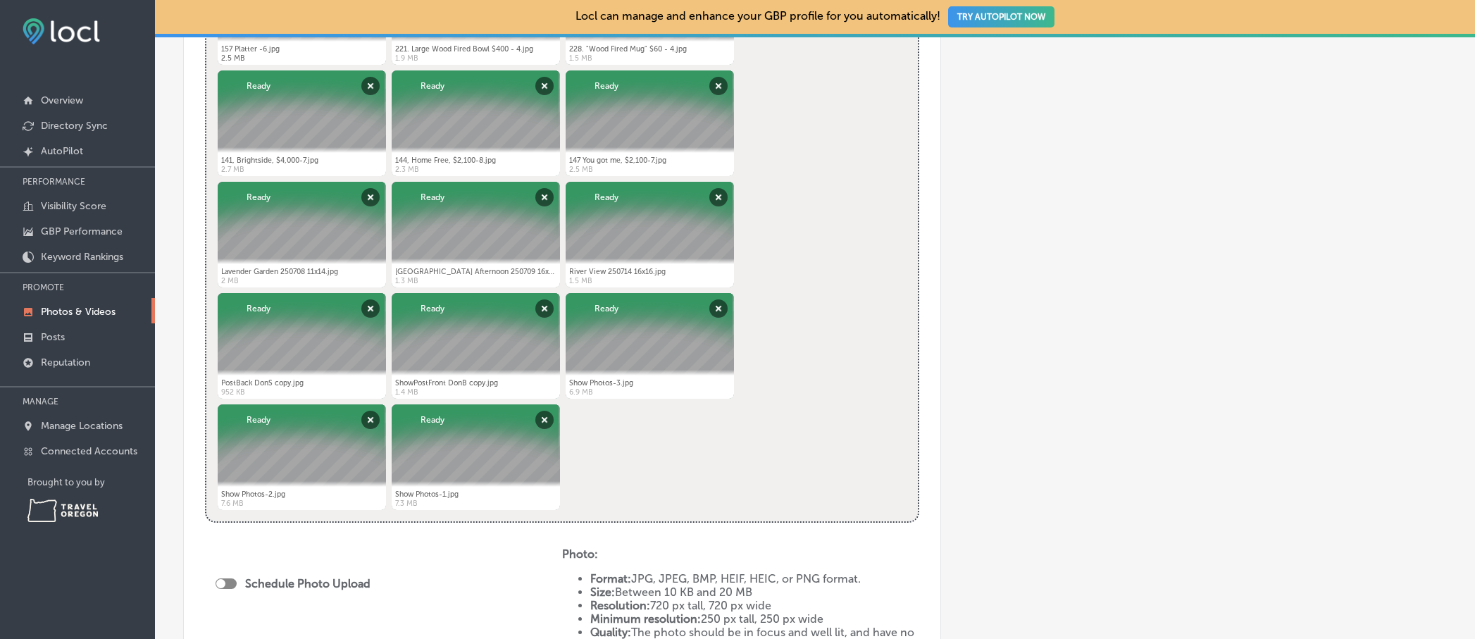
scroll to position [521, 0]
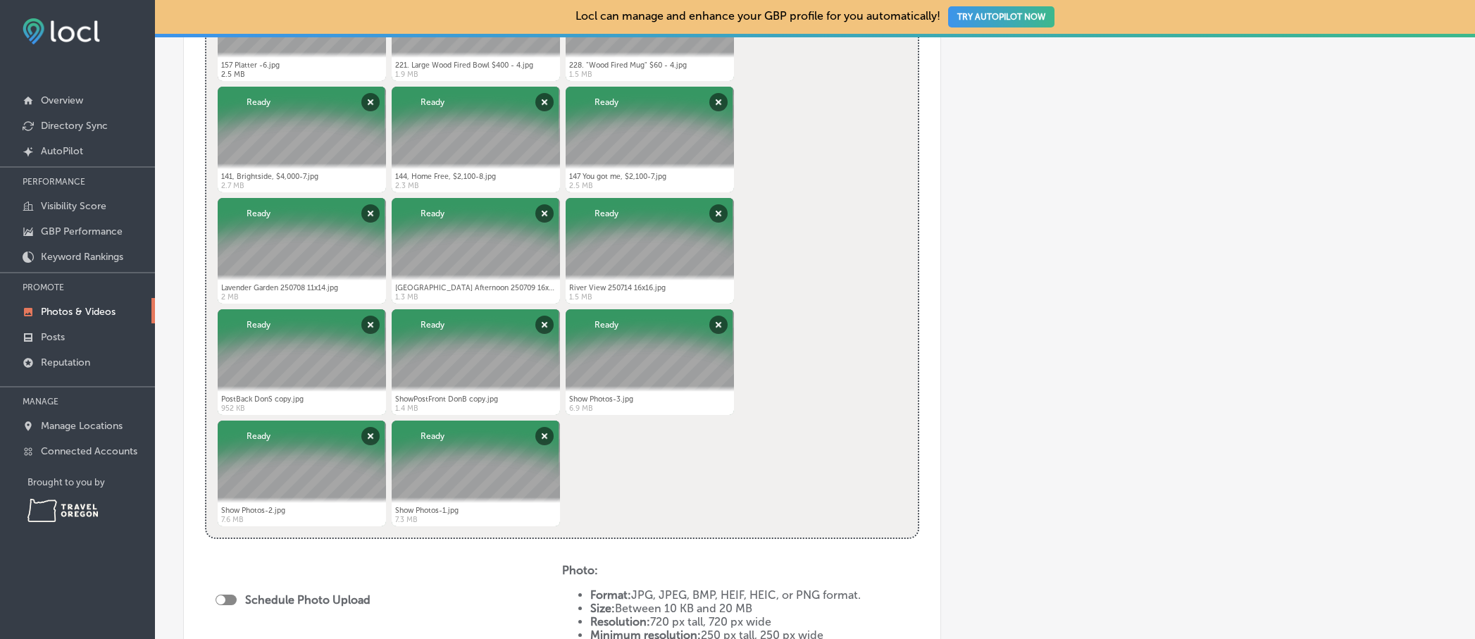
drag, startPoint x: 463, startPoint y: 469, endPoint x: 413, endPoint y: 132, distance: 341.0
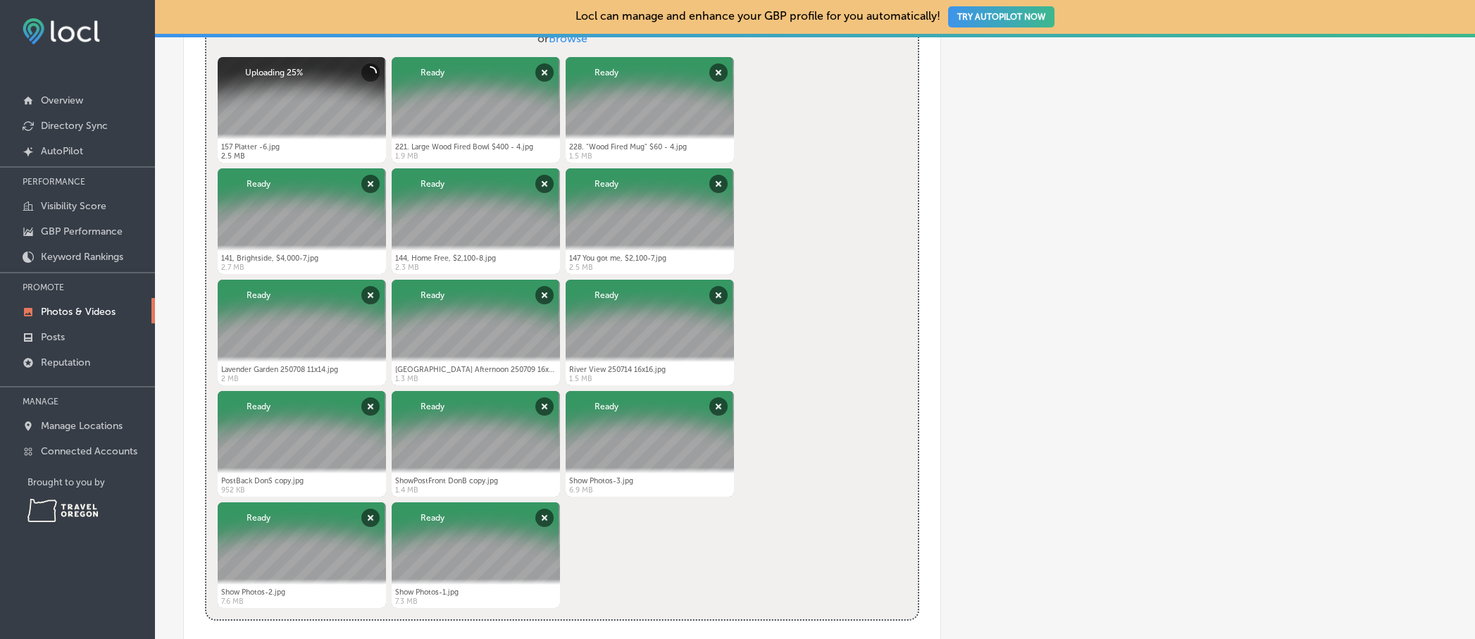
scroll to position [438, 0]
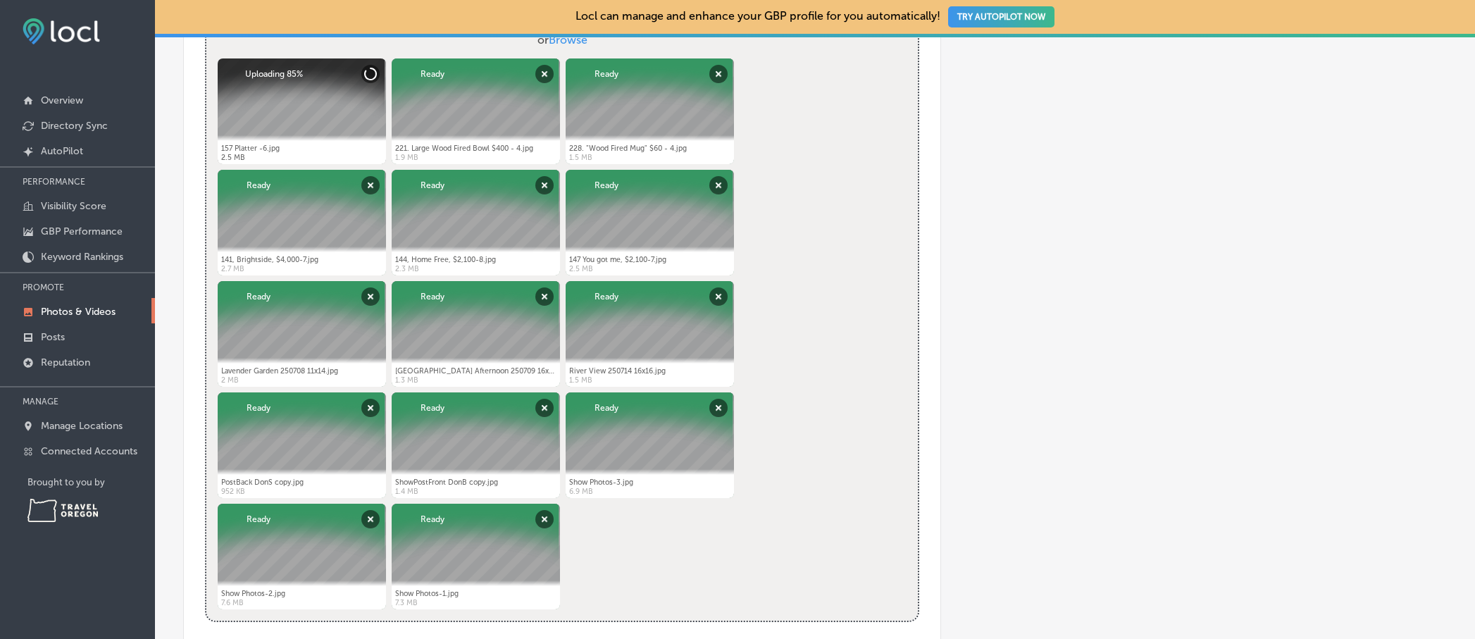
drag, startPoint x: 471, startPoint y: 332, endPoint x: 702, endPoint y: 367, distance: 233.6
click at [709, 56] on ul "157 Platter -6.jpg Abort Retry Remove Upload Cancel Retry Remove 157 Platter -6…" at bounding box center [562, 56] width 694 height 0
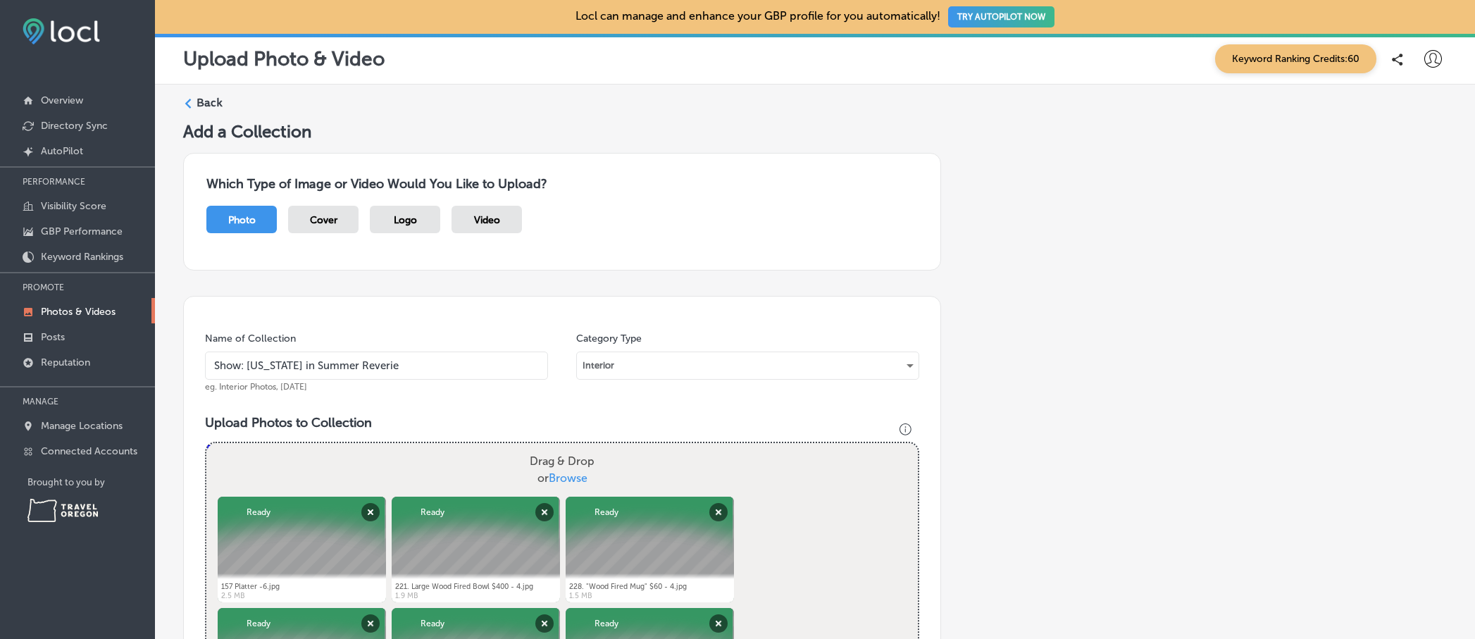
scroll to position [805, 0]
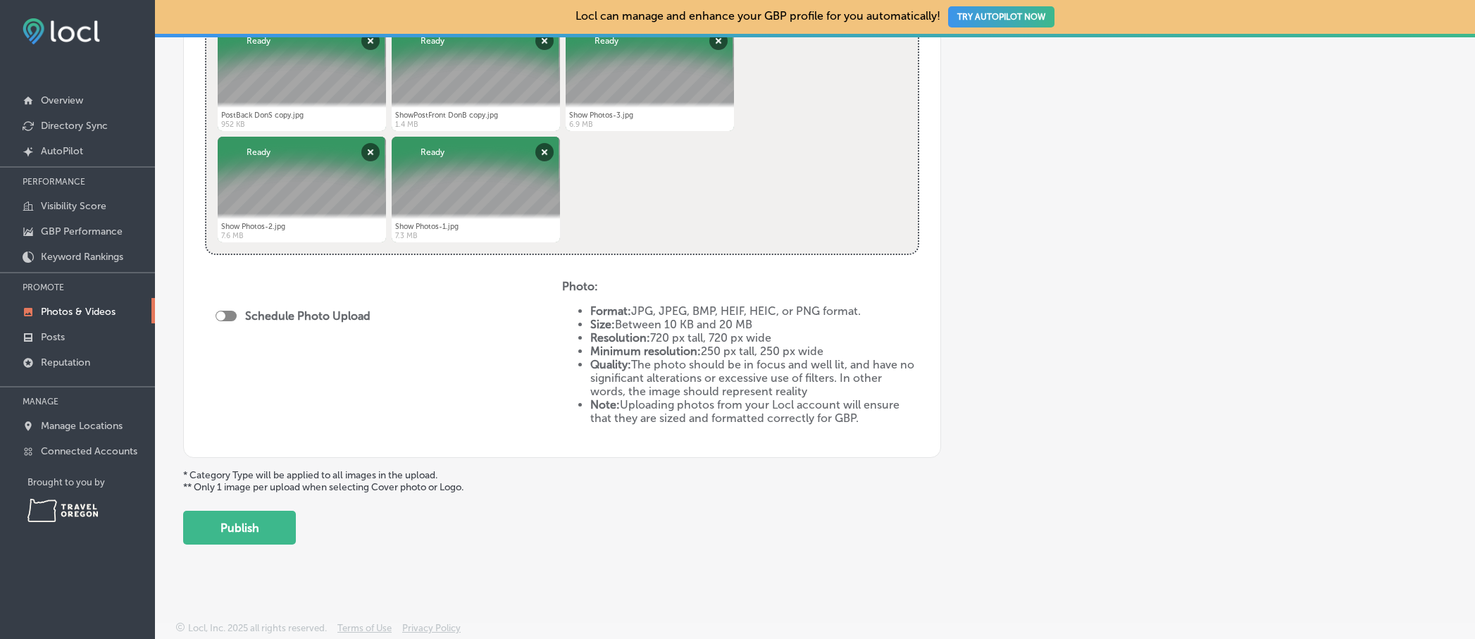
click at [234, 528] on button "Publish" at bounding box center [239, 528] width 113 height 34
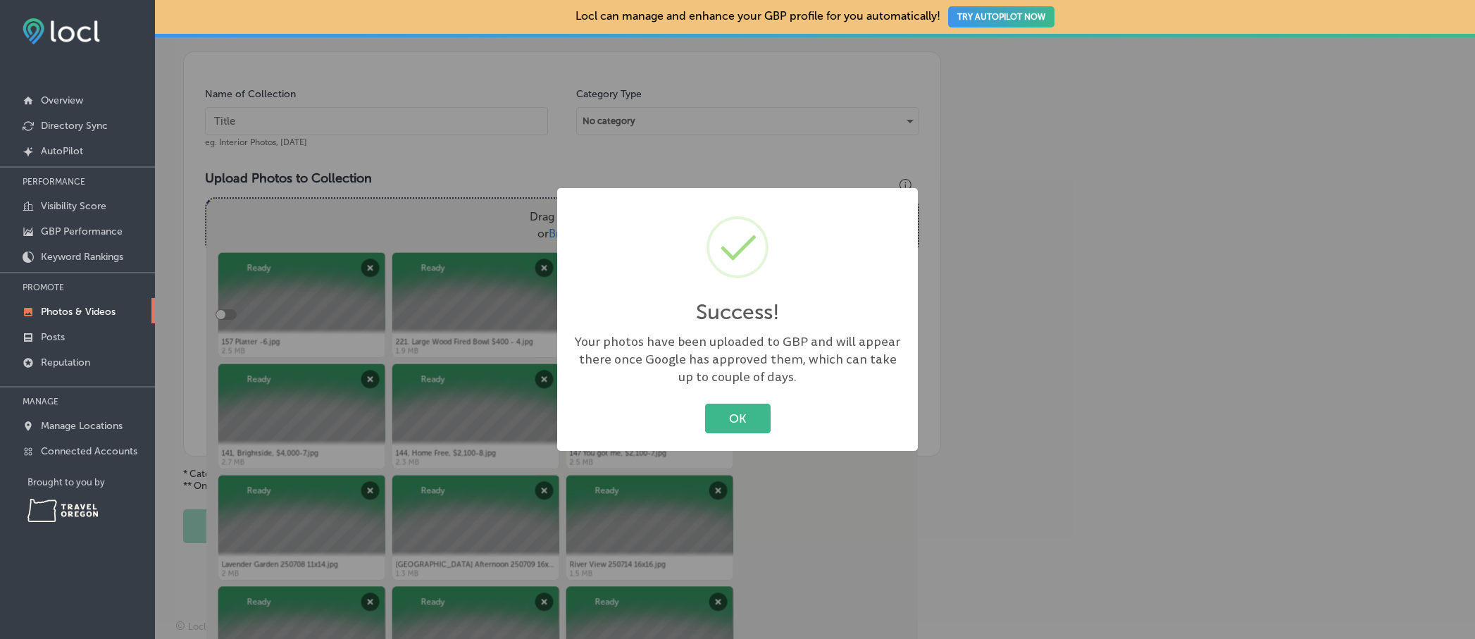
scroll to position [243, 0]
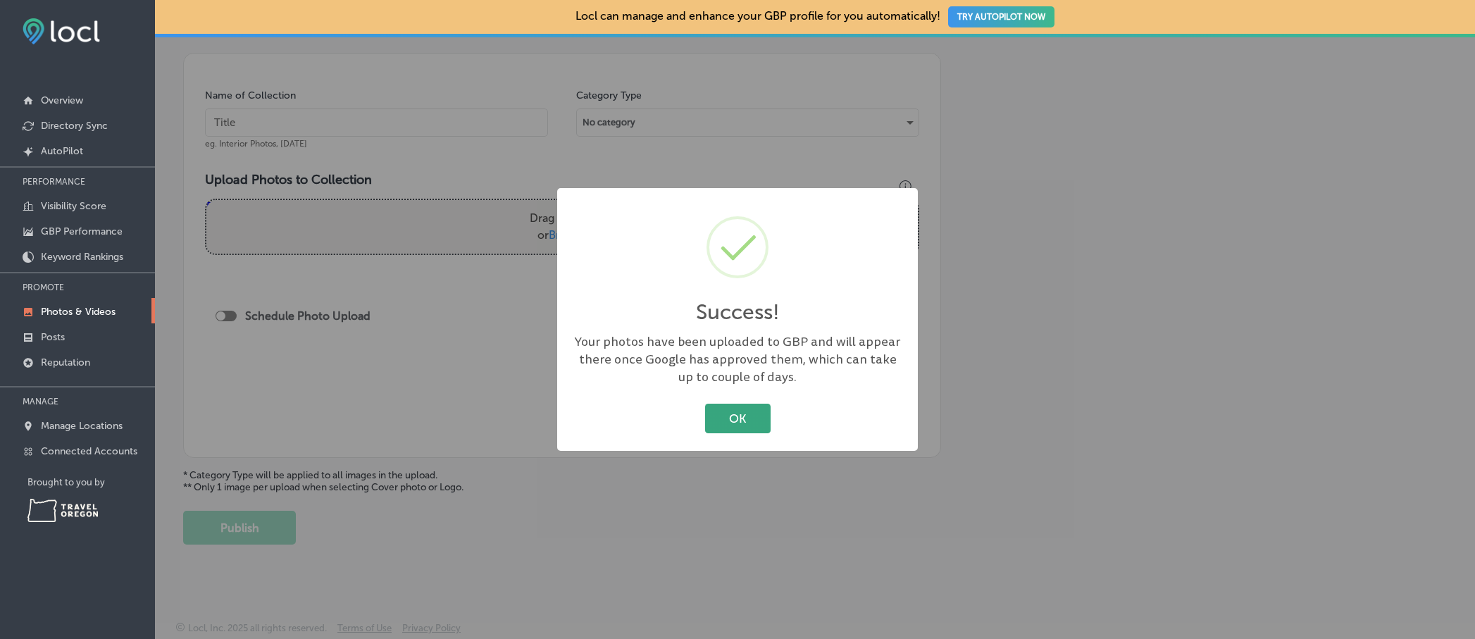
click at [753, 424] on button "OK" at bounding box center [738, 418] width 66 height 29
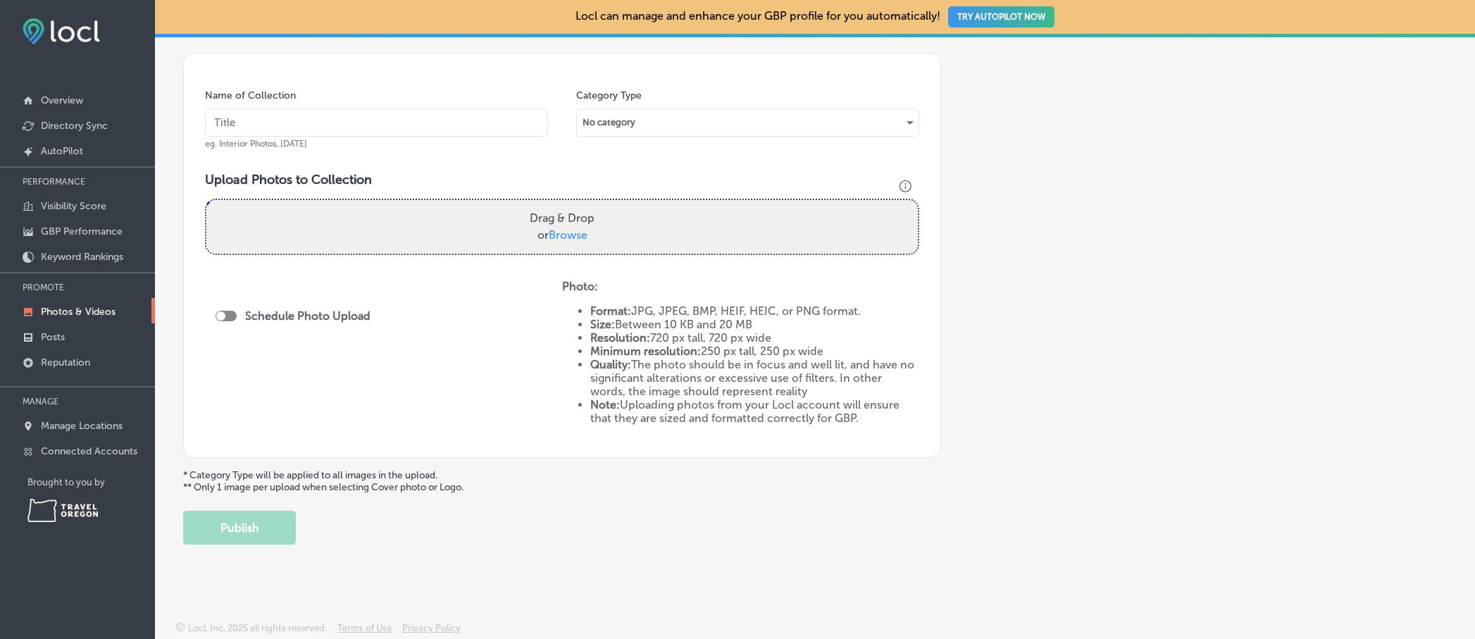
scroll to position [0, 0]
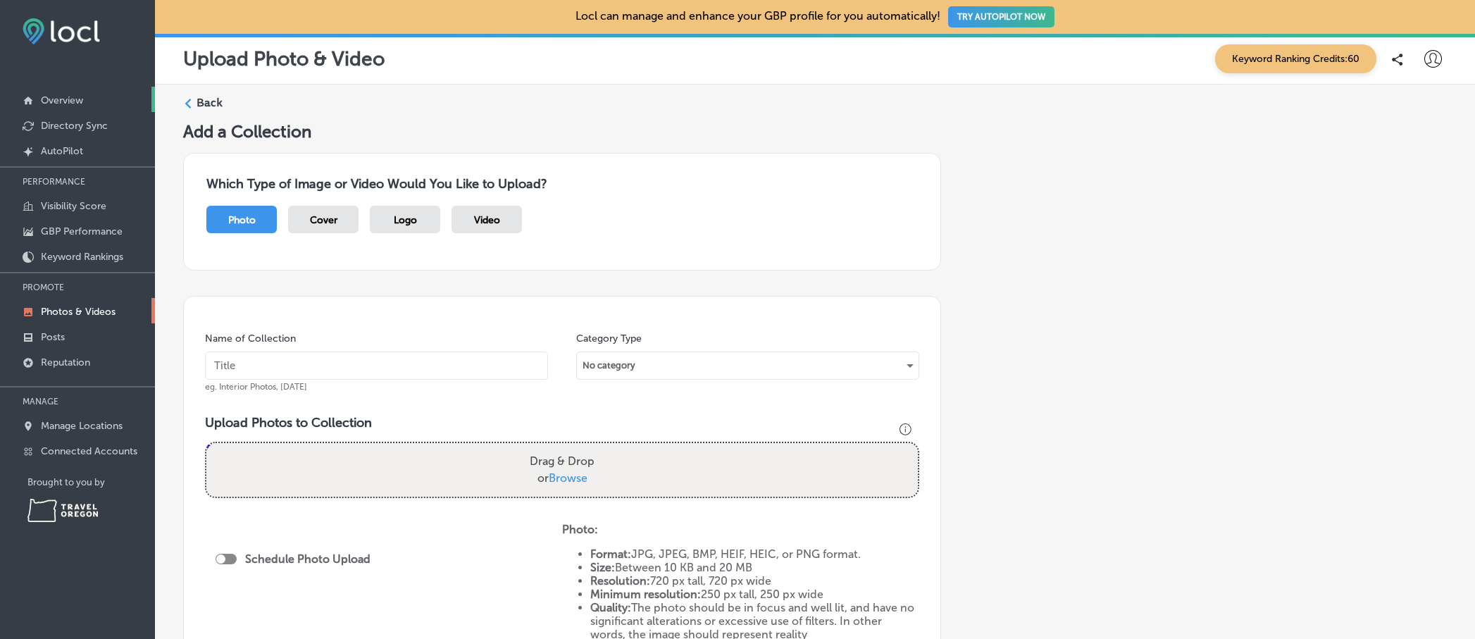
click at [44, 101] on p "Overview" at bounding box center [62, 100] width 42 height 12
